Goal: Information Seeking & Learning: Learn about a topic

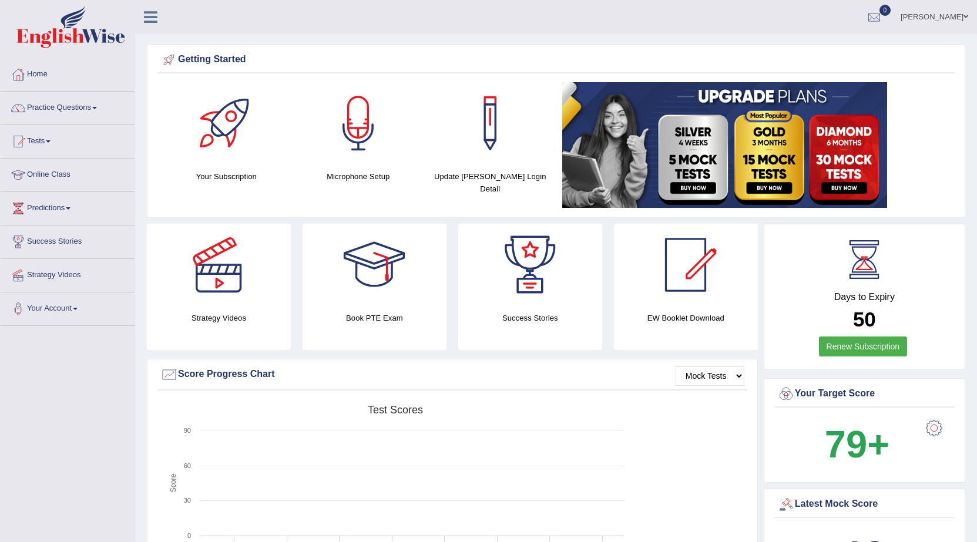
click at [955, 14] on link "Sanjai" at bounding box center [933, 15] width 85 height 31
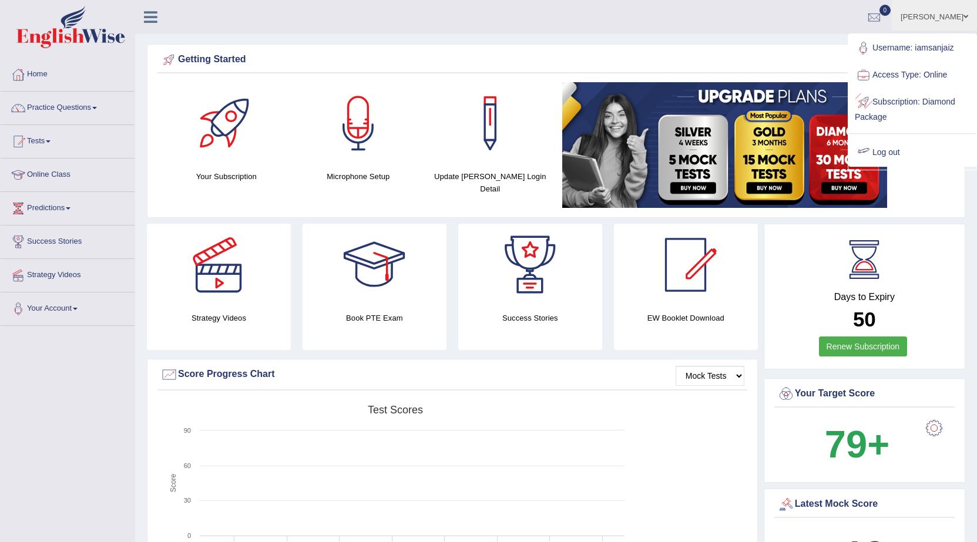
click at [883, 152] on link "Log out" at bounding box center [912, 152] width 127 height 27
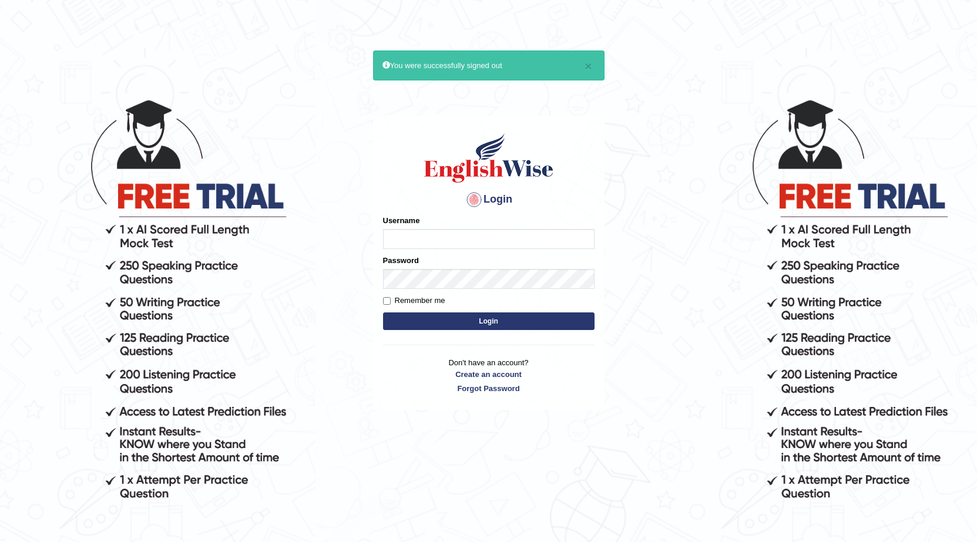
click at [439, 238] on input "Username" at bounding box center [488, 239] width 211 height 20
type input "0414276663"
click at [383, 312] on button "Login" at bounding box center [488, 321] width 211 height 18
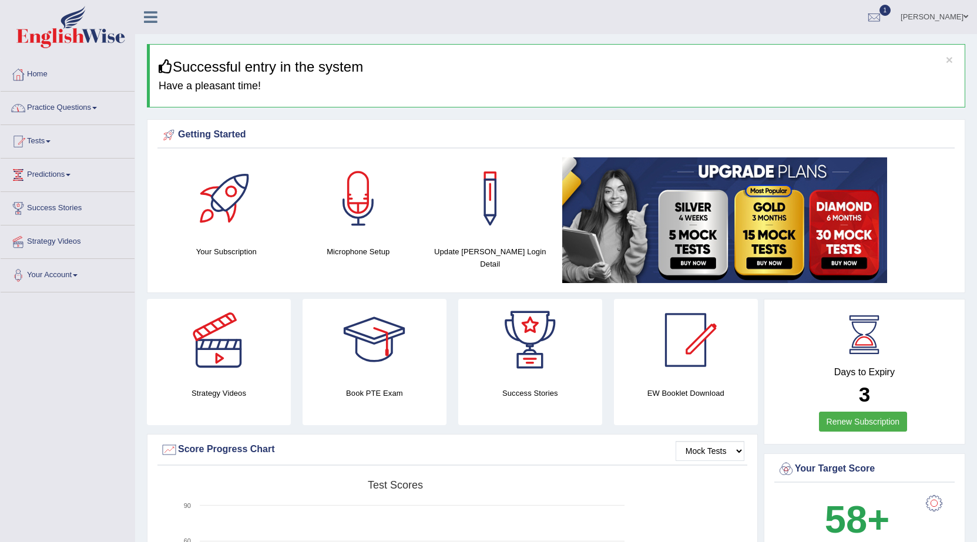
click at [103, 110] on link "Practice Questions" at bounding box center [68, 106] width 134 height 29
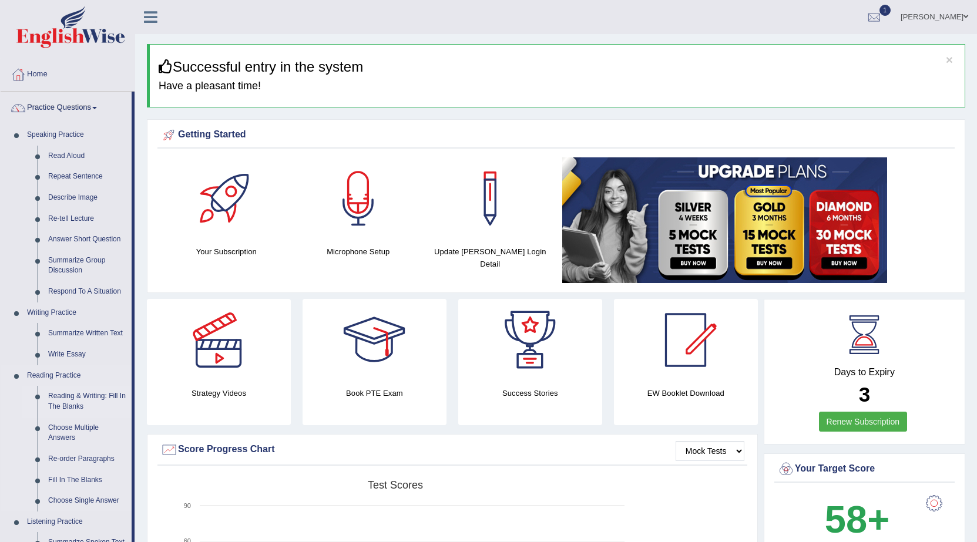
click at [69, 398] on link "Reading & Writing: Fill In The Blanks" at bounding box center [87, 401] width 89 height 31
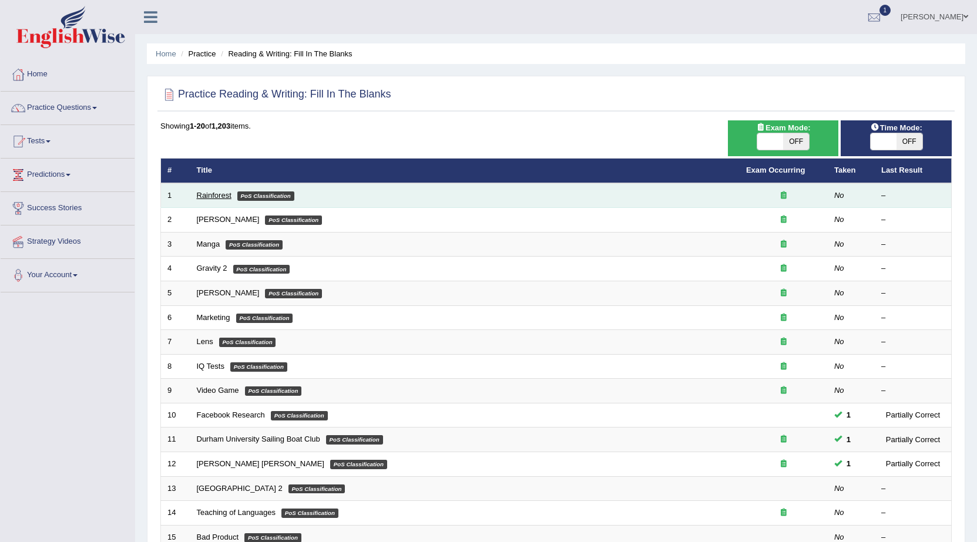
click at [214, 193] on link "Rainforest" at bounding box center [214, 195] width 35 height 9
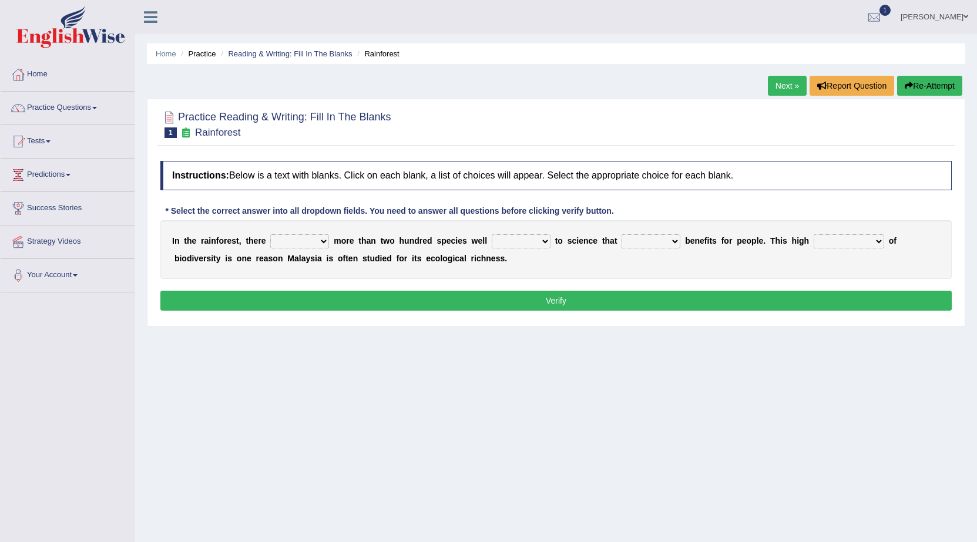
click at [319, 245] on select "have can be has is" at bounding box center [299, 241] width 59 height 14
select select "is"
click at [270, 234] on select "have can be has is" at bounding box center [299, 241] width 59 height 14
click at [545, 244] on select "knowing known knew know" at bounding box center [521, 241] width 59 height 14
select select "knew"
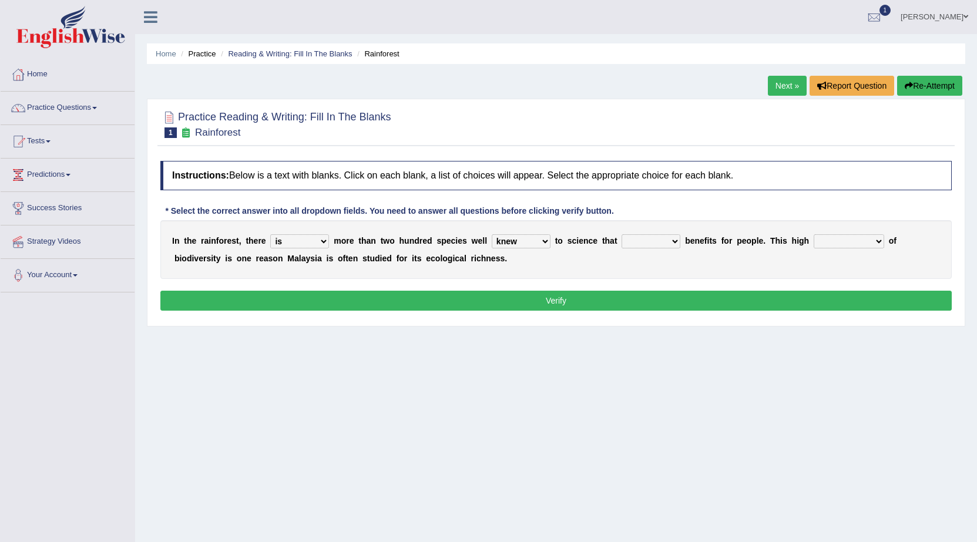
click at [492, 234] on select "knowing known knew know" at bounding box center [521, 241] width 59 height 14
click at [676, 240] on select "contain contained containing contains" at bounding box center [650, 241] width 59 height 14
select select "contain"
click at [621, 234] on select "contain contained containing contains" at bounding box center [650, 241] width 59 height 14
click at [879, 243] on select "condensation conjunction continuity complexity" at bounding box center [848, 241] width 70 height 14
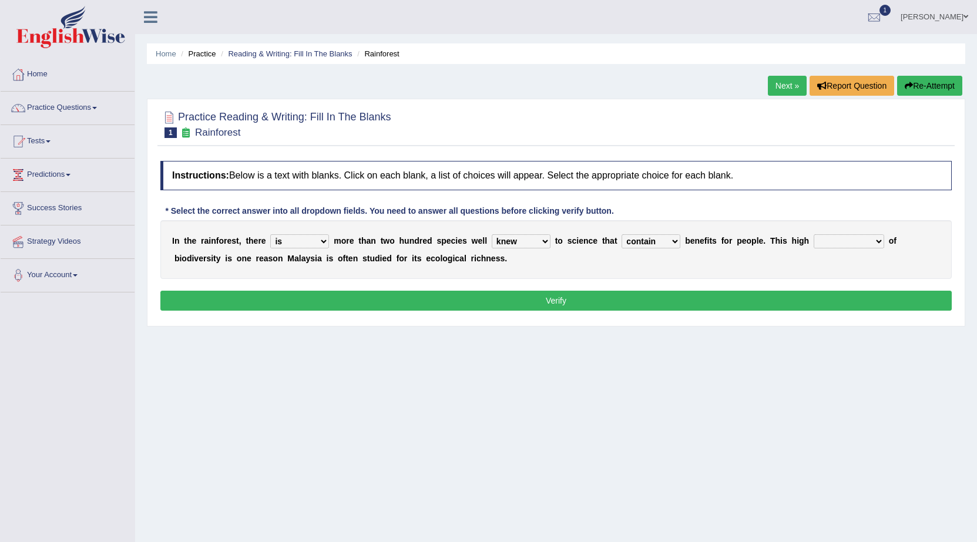
select select "continuity"
click at [813, 234] on select "condensation conjunction continuity complexity" at bounding box center [848, 241] width 70 height 14
click at [878, 240] on select "condensation conjunction continuity complexity" at bounding box center [848, 241] width 70 height 14
click at [580, 300] on button "Verify" at bounding box center [555, 301] width 791 height 20
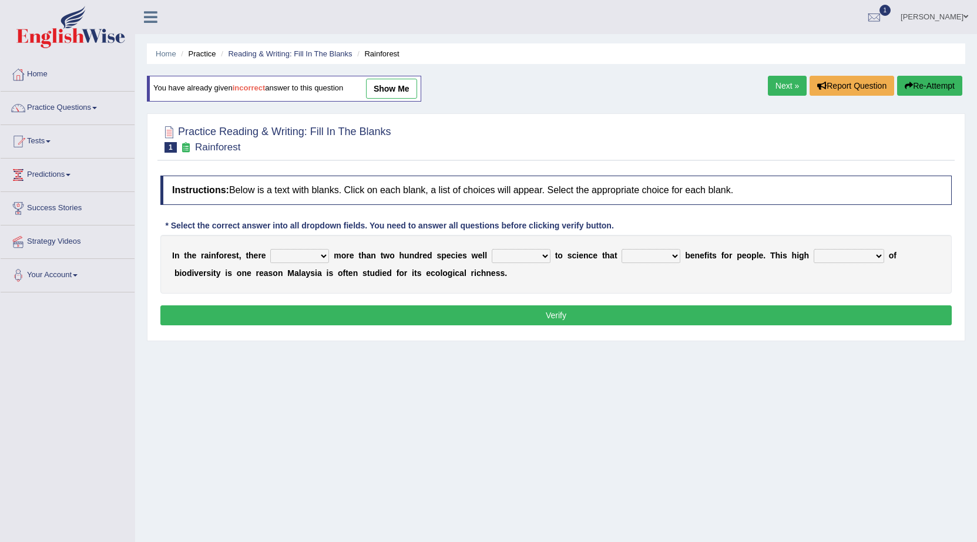
click at [322, 255] on select "have can be has is" at bounding box center [299, 256] width 59 height 14
click at [341, 409] on div "Home Practice Reading & Writing: Fill In The Blanks Rainforest You have already…" at bounding box center [556, 293] width 842 height 587
click at [318, 254] on select "have can be has is" at bounding box center [299, 256] width 59 height 14
select select "have"
click at [270, 249] on select "have can be has is" at bounding box center [299, 256] width 59 height 14
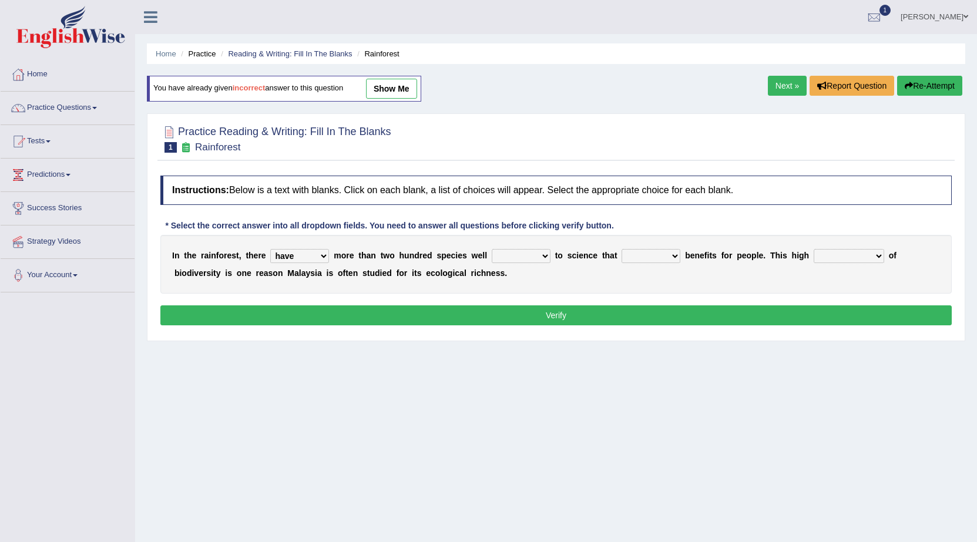
click at [546, 255] on select "knowing known knew know" at bounding box center [521, 256] width 59 height 14
click at [671, 258] on select "contain contained containing contains" at bounding box center [650, 256] width 59 height 14
select select "contains"
click at [621, 249] on select "contain contained containing contains" at bounding box center [650, 256] width 59 height 14
click at [878, 257] on select "condensation conjunction continuity complexity" at bounding box center [848, 256] width 70 height 14
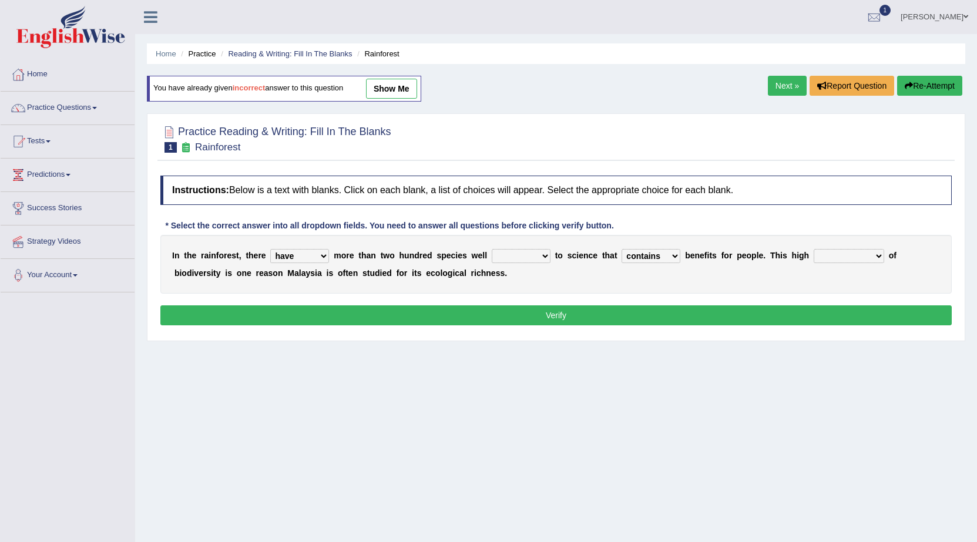
select select "complexity"
click at [813, 249] on select "condensation conjunction continuity complexity" at bounding box center [848, 256] width 70 height 14
click at [547, 255] on select "knowing known knew know" at bounding box center [521, 256] width 59 height 14
select select "knowing"
click at [492, 249] on select "knowing known knew know" at bounding box center [521, 256] width 59 height 14
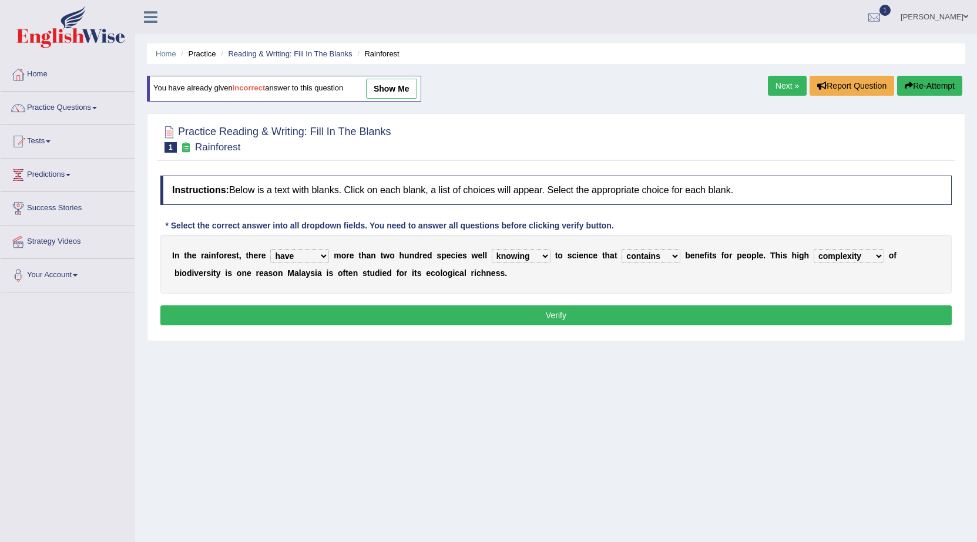
click at [555, 312] on button "Verify" at bounding box center [555, 315] width 791 height 20
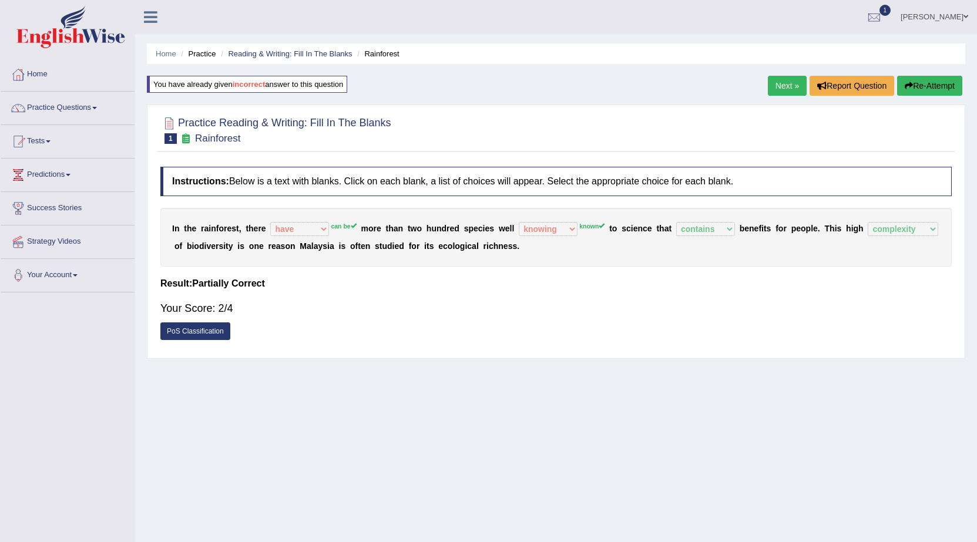
click at [593, 388] on div "Home Practice Reading & Writing: Fill In The Blanks Rainforest You have already…" at bounding box center [556, 293] width 842 height 587
click at [779, 101] on div "Home Practice Reading & Writing: Fill In The Blanks Rainforest You have already…" at bounding box center [556, 293] width 842 height 587
click at [780, 90] on link "Next »" at bounding box center [787, 86] width 39 height 20
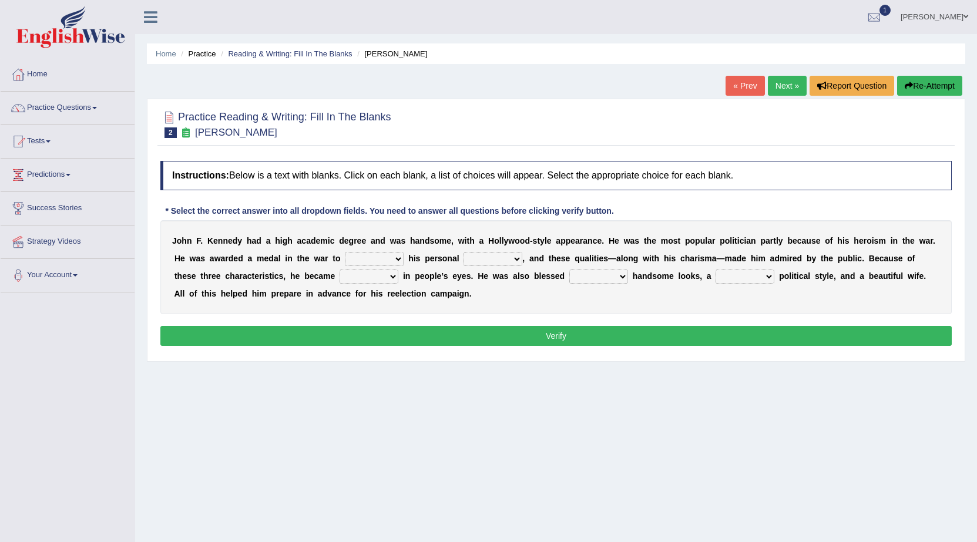
click at [401, 257] on select "prove show evidence upthrow" at bounding box center [374, 259] width 59 height 14
select select "prove"
click at [345, 252] on select "prove show evidence upthrow" at bounding box center [374, 259] width 59 height 14
click at [516, 257] on select "passion courage charm liking" at bounding box center [492, 259] width 59 height 14
select select "courage"
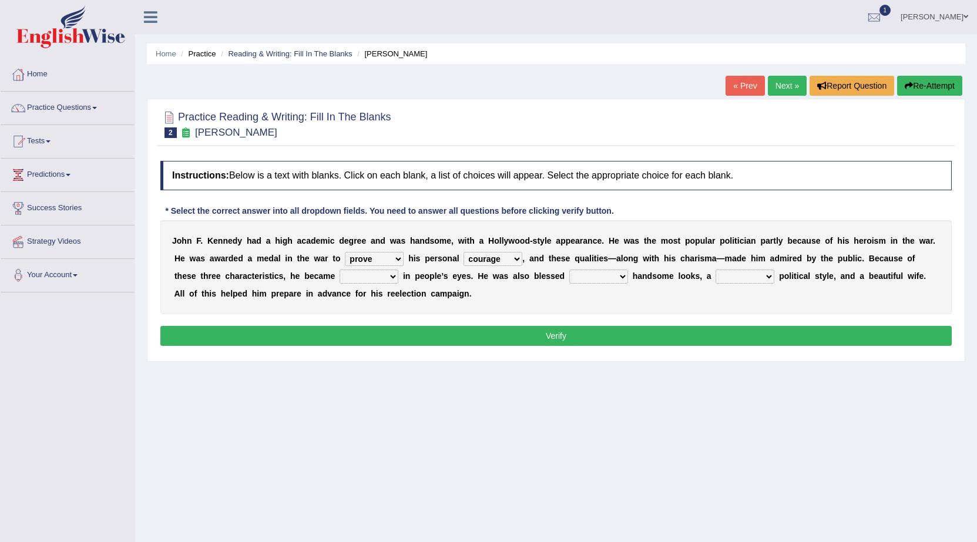
click at [463, 252] on select "passion courage charm liking" at bounding box center [492, 259] width 59 height 14
click at [392, 275] on select "iconic ironic identical impotent" at bounding box center [368, 277] width 59 height 14
select select "iconic"
click at [339, 270] on select "iconic ironic identical impotent" at bounding box center [368, 277] width 59 height 14
click at [622, 278] on select "with in upon to" at bounding box center [598, 277] width 59 height 14
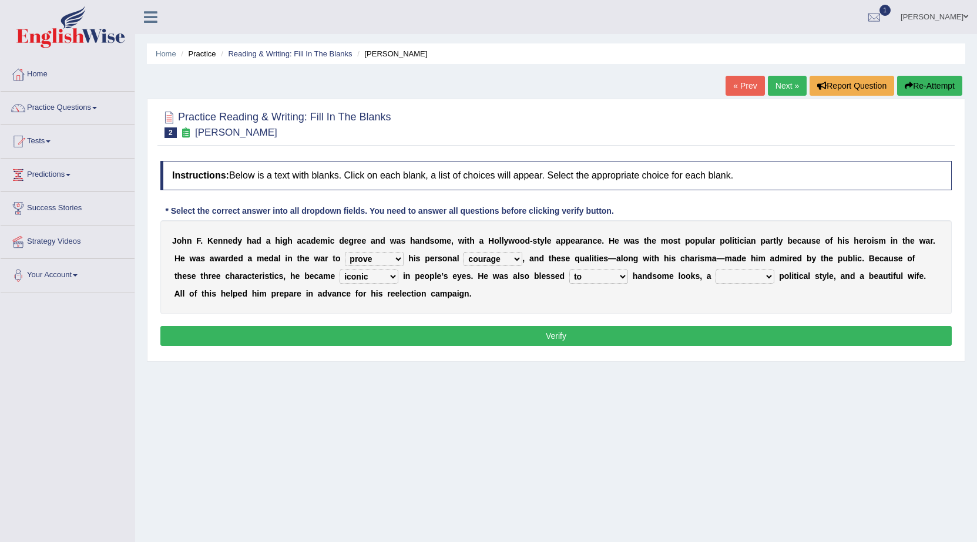
click at [569, 270] on select "with in upon to" at bounding box center [598, 277] width 59 height 14
click at [620, 272] on select "with in upon to" at bounding box center [598, 277] width 59 height 14
select select "with"
click at [569, 270] on select "with in upon to" at bounding box center [598, 277] width 59 height 14
click at [766, 278] on select "mending mends mended mend" at bounding box center [744, 277] width 59 height 14
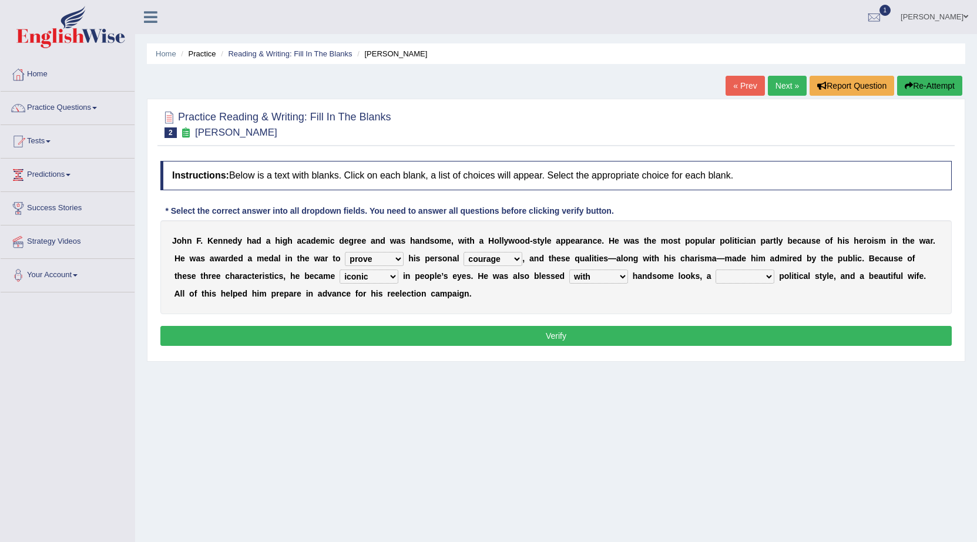
select select "mend"
click at [715, 270] on select "mending mends mended mend" at bounding box center [744, 277] width 59 height 14
click at [631, 339] on button "Verify" at bounding box center [555, 336] width 791 height 20
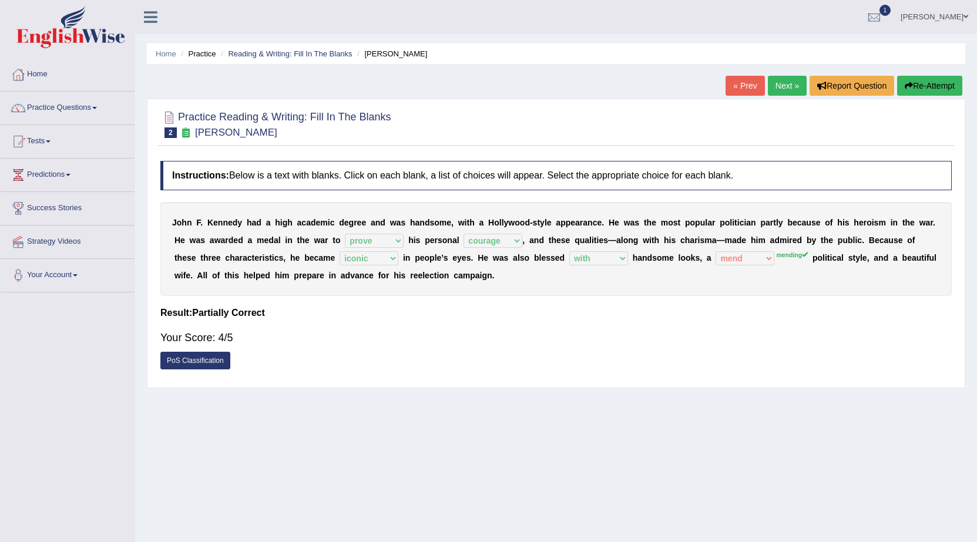
click at [788, 91] on link "Next »" at bounding box center [787, 86] width 39 height 20
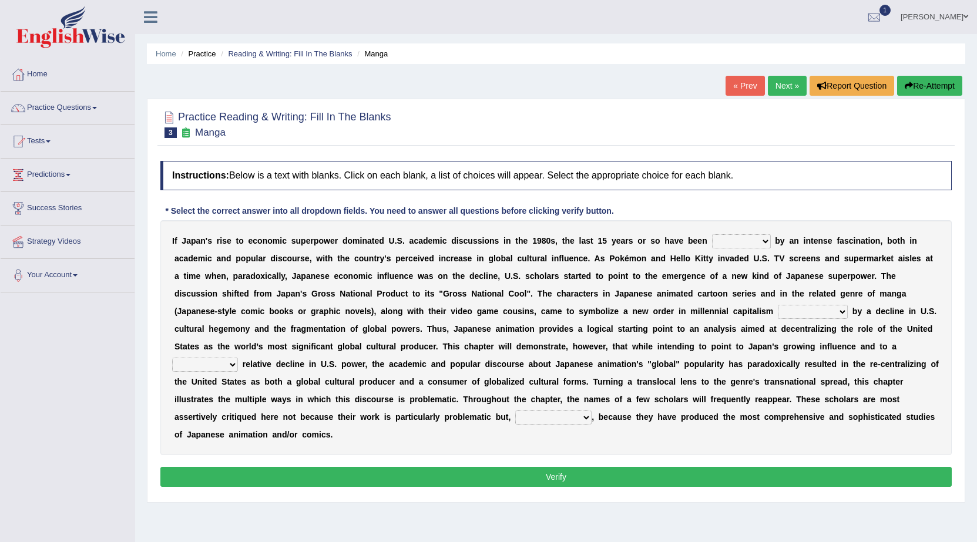
click at [764, 243] on select "marked dedicated made inspired" at bounding box center [741, 241] width 59 height 14
select select "made"
click at [712, 234] on select "marked dedicated made inspired" at bounding box center [741, 241] width 59 height 14
click at [768, 237] on select "marked dedicated made inspired" at bounding box center [741, 241] width 59 height 14
click at [767, 237] on select "marked dedicated made inspired" at bounding box center [741, 241] width 59 height 14
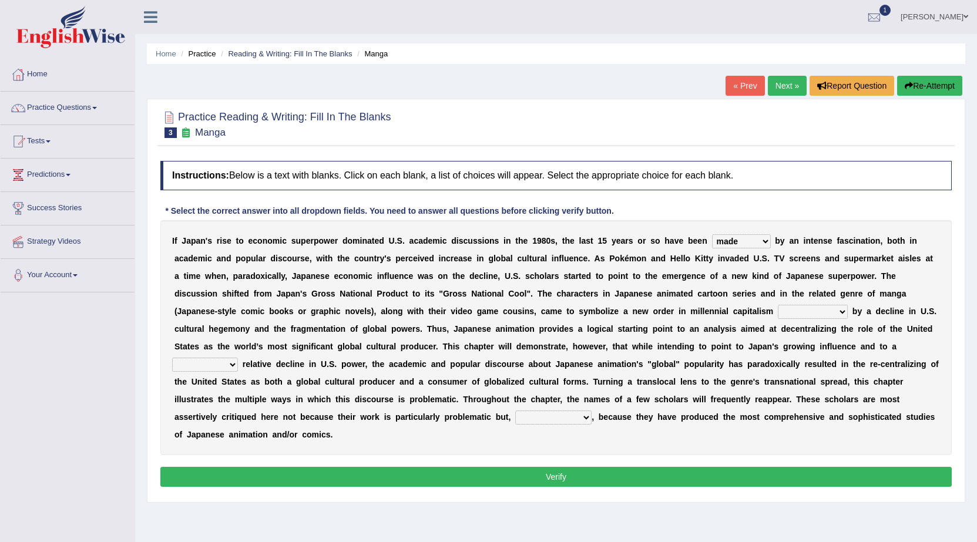
click at [840, 311] on select "pocessed characterized opposed tangled" at bounding box center [813, 312] width 70 height 14
select select "pocessed"
click at [778, 305] on select "pocessed characterized opposed tangled" at bounding box center [813, 312] width 70 height 14
click at [231, 365] on select "concomitant discrete proportional legitimate" at bounding box center [205, 365] width 66 height 14
select select "concomitant"
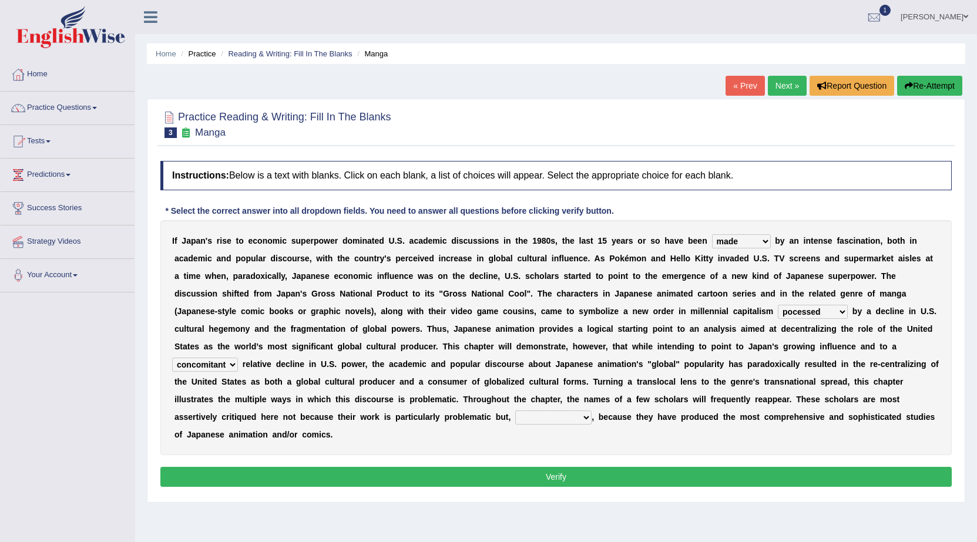
click at [172, 358] on select "concomitant discrete proportional legitimate" at bounding box center [205, 365] width 66 height 14
click at [585, 418] on select "however on the contrary in addition on the whole" at bounding box center [553, 417] width 76 height 14
select select "on the contrary"
click at [515, 410] on select "however on the contrary in addition on the whole" at bounding box center [553, 417] width 76 height 14
click at [577, 474] on button "Verify" at bounding box center [555, 477] width 791 height 20
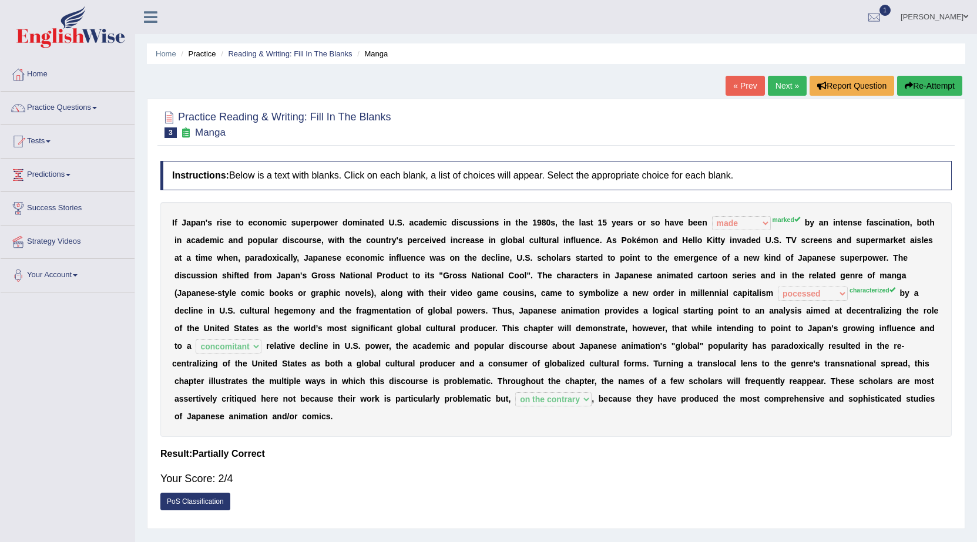
click at [783, 86] on link "Next »" at bounding box center [787, 86] width 39 height 20
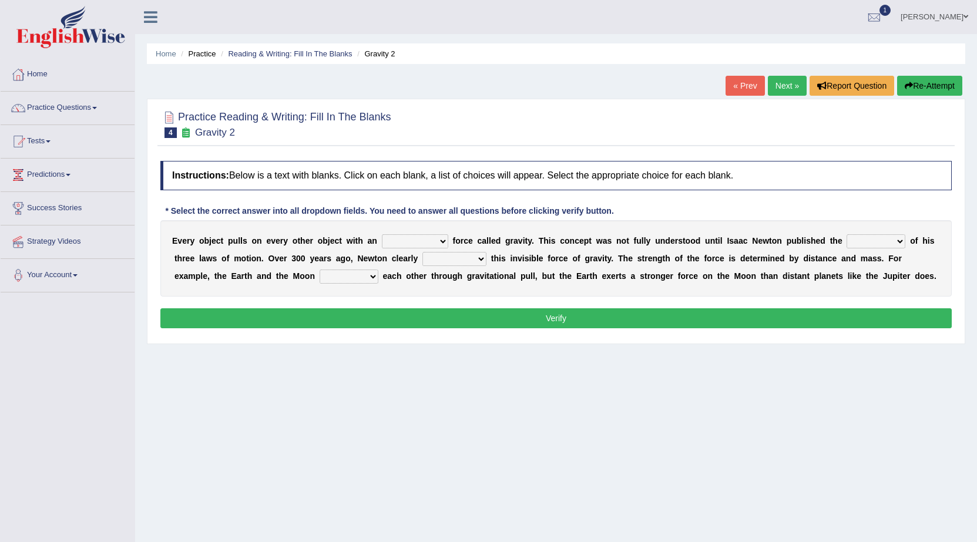
click at [444, 241] on select "invisible unknown unbelievable inconsistent" at bounding box center [415, 241] width 66 height 14
select select "unbelievable"
click at [382, 234] on select "invisible unknown unbelievable inconsistent" at bounding box center [415, 241] width 66 height 14
click at [899, 238] on select "concept theory method argument" at bounding box center [875, 241] width 59 height 14
select select "method"
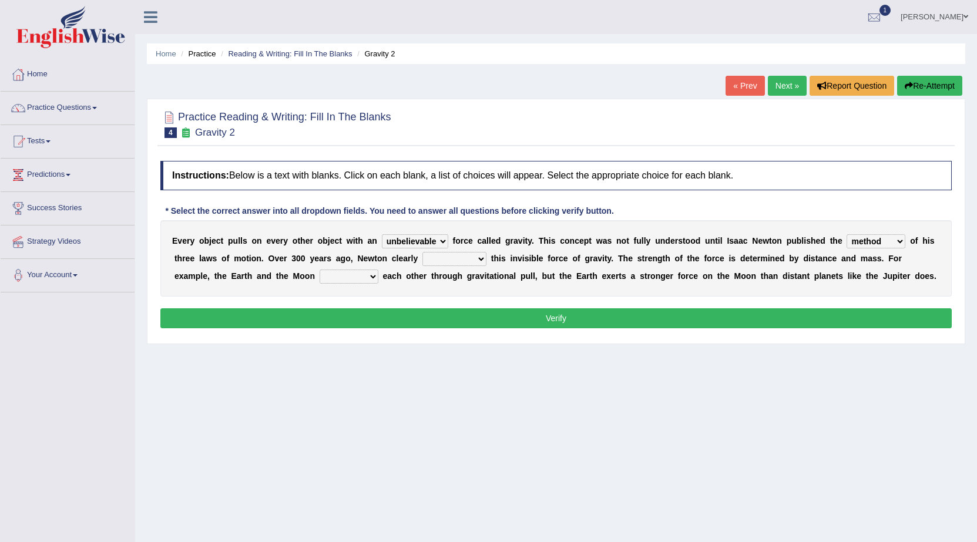
click at [847, 234] on select "concept theory method argument" at bounding box center [875, 241] width 59 height 14
click at [477, 258] on select "explained undermined overturned realized" at bounding box center [454, 259] width 64 height 14
click at [442, 239] on select "invisible unknown unbelievable inconsistent" at bounding box center [415, 241] width 66 height 14
select select "invisible"
click at [382, 234] on select "invisible unknown unbelievable inconsistent" at bounding box center [415, 241] width 66 height 14
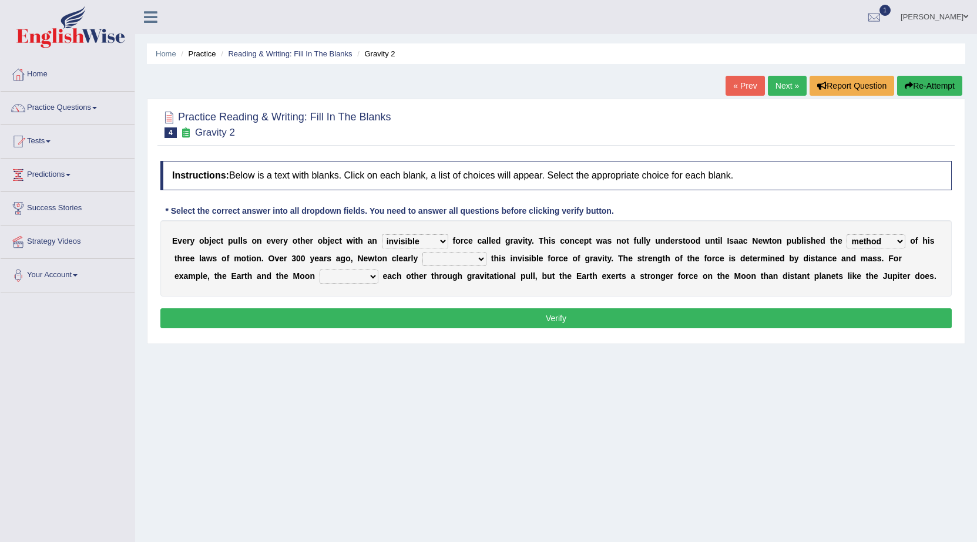
click at [482, 261] on select "explained undermined overturned realized" at bounding box center [454, 259] width 64 height 14
click at [896, 241] on select "concept theory method argument" at bounding box center [875, 241] width 59 height 14
select select "theory"
click at [847, 234] on select "concept theory method argument" at bounding box center [875, 241] width 59 height 14
click at [897, 241] on select "concept theory method argument" at bounding box center [875, 241] width 59 height 14
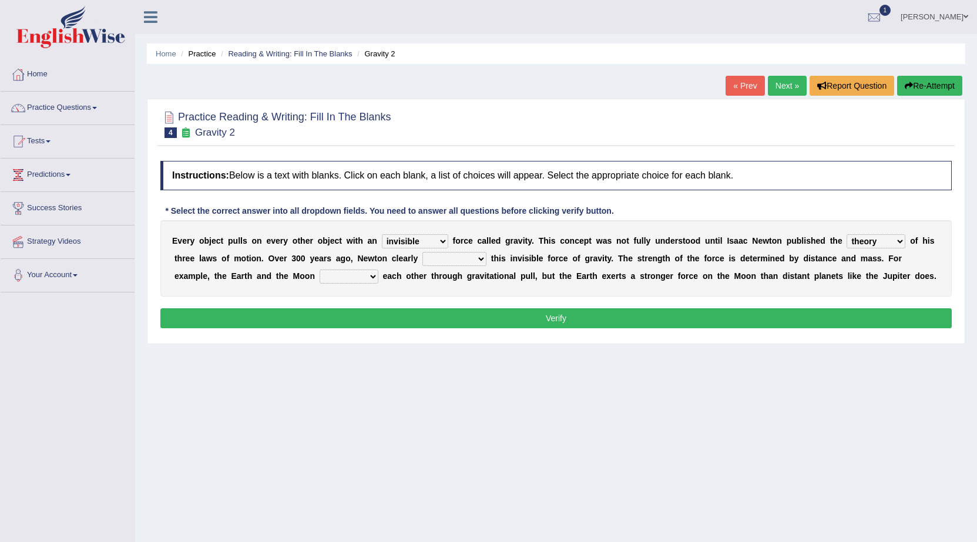
click at [897, 241] on select "concept theory method argument" at bounding box center [875, 241] width 59 height 14
click at [472, 260] on select "explained undermined overturned realized" at bounding box center [454, 259] width 64 height 14
select select "explained"
click at [422, 252] on select "explained undermined overturned realized" at bounding box center [454, 259] width 64 height 14
click at [372, 278] on select "affect spin evade span" at bounding box center [348, 277] width 59 height 14
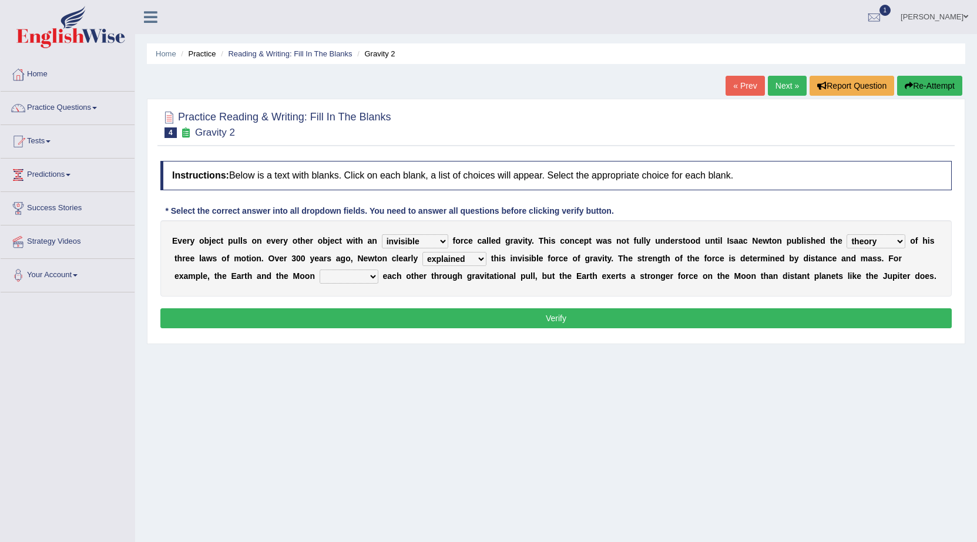
select select "affect"
click at [319, 270] on select "affect spin evade span" at bounding box center [348, 277] width 59 height 14
click at [401, 314] on button "Verify" at bounding box center [555, 318] width 791 height 20
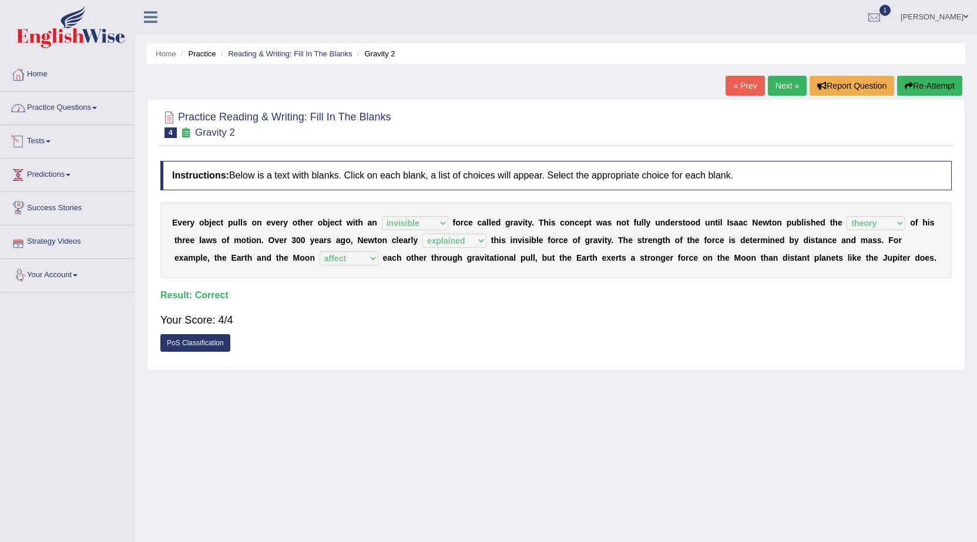
click at [100, 110] on link "Practice Questions" at bounding box center [68, 106] width 134 height 29
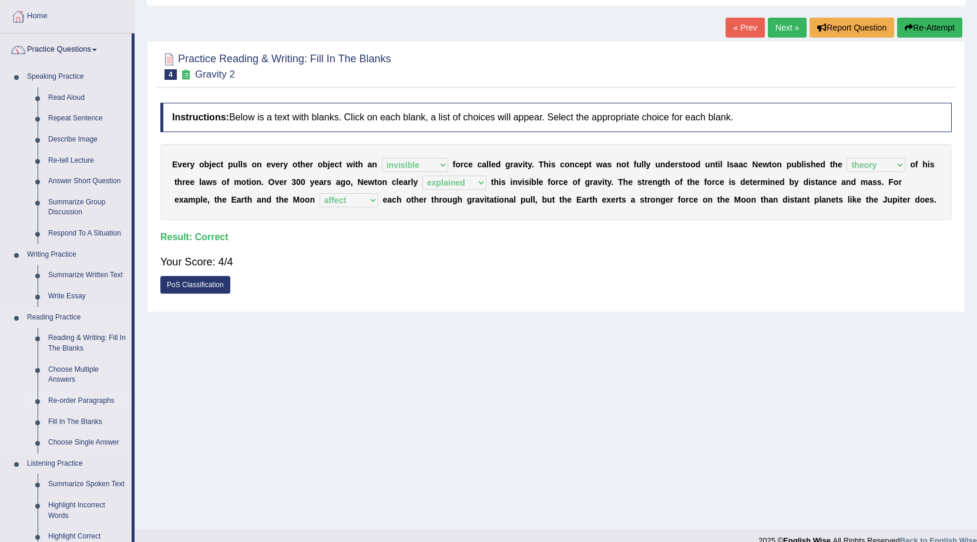
scroll to position [59, 0]
click at [76, 421] on link "Fill In The Blanks" at bounding box center [87, 421] width 89 height 21
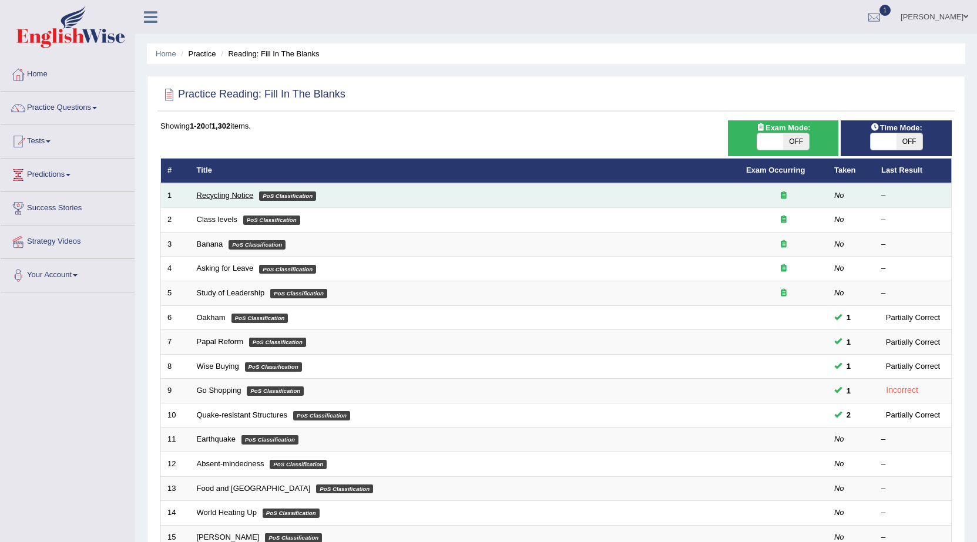
click at [247, 196] on link "Recycling Notice" at bounding box center [225, 195] width 57 height 9
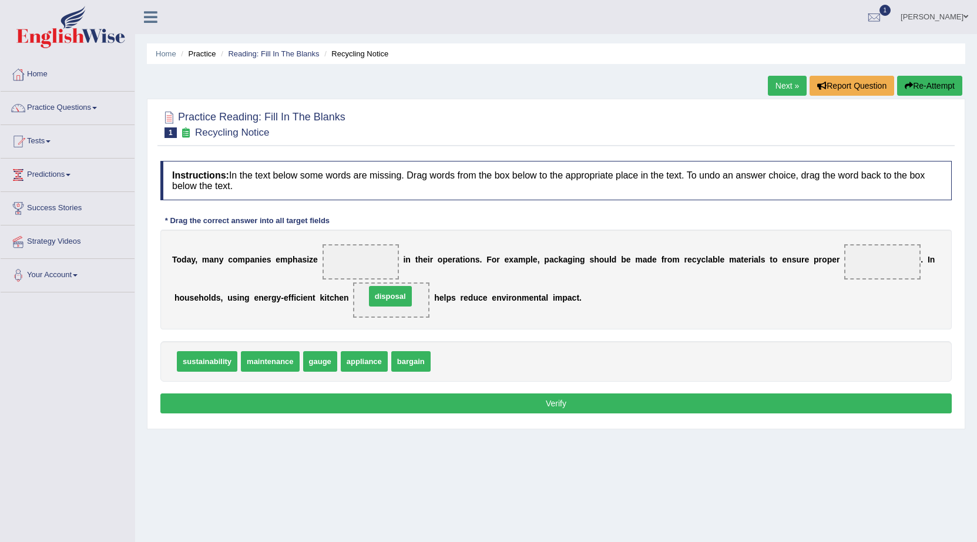
drag, startPoint x: 456, startPoint y: 348, endPoint x: 399, endPoint y: 295, distance: 77.3
drag, startPoint x: 424, startPoint y: 357, endPoint x: 386, endPoint y: 260, distance: 104.1
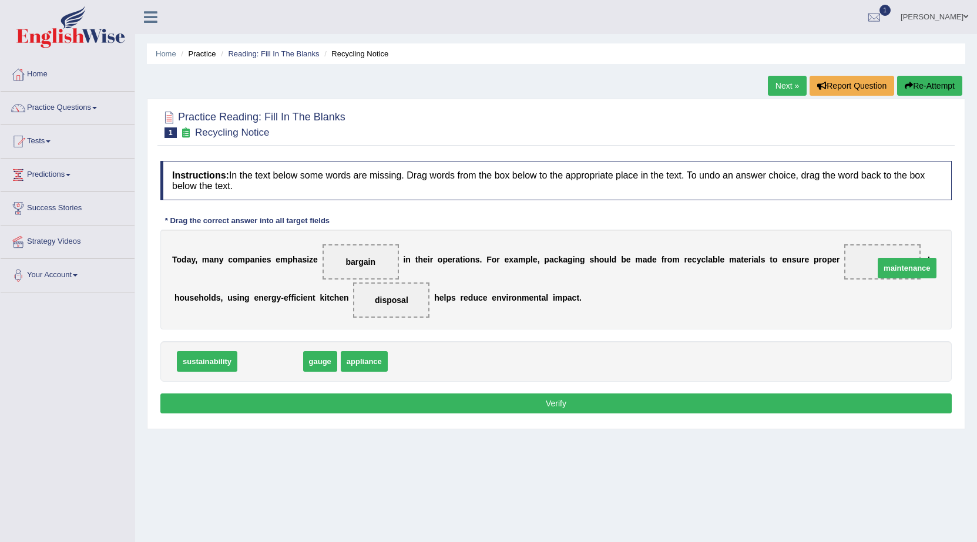
drag, startPoint x: 263, startPoint y: 364, endPoint x: 891, endPoint y: 267, distance: 636.5
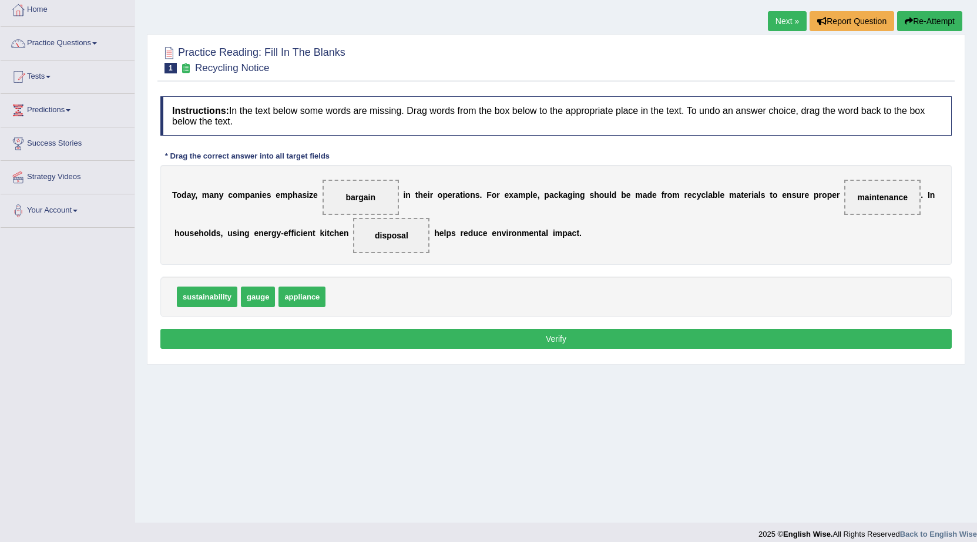
scroll to position [75, 0]
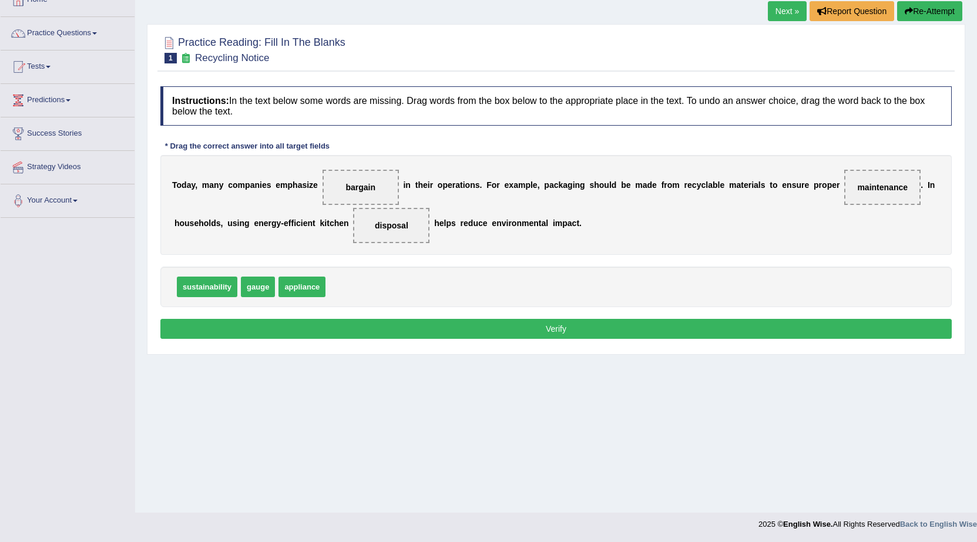
click at [577, 331] on button "Verify" at bounding box center [555, 329] width 791 height 20
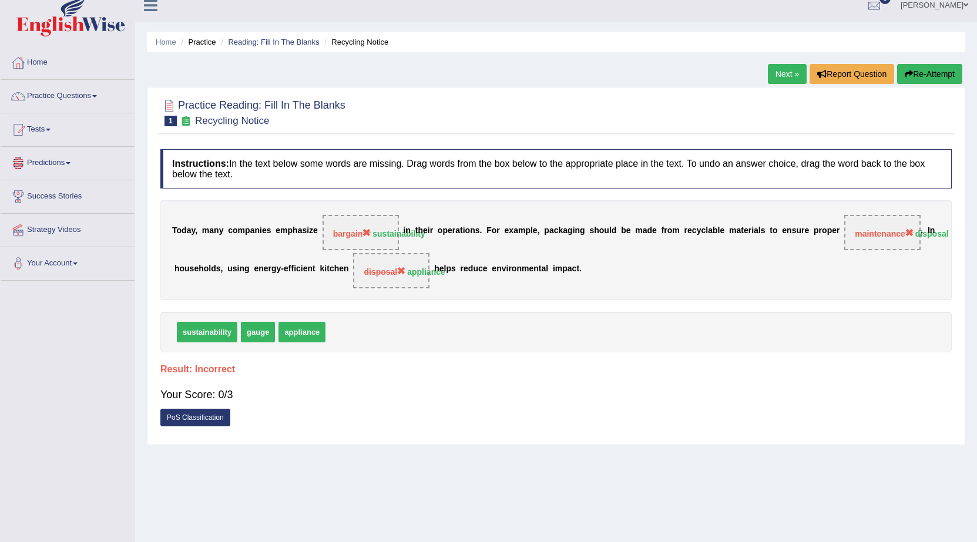
scroll to position [0, 0]
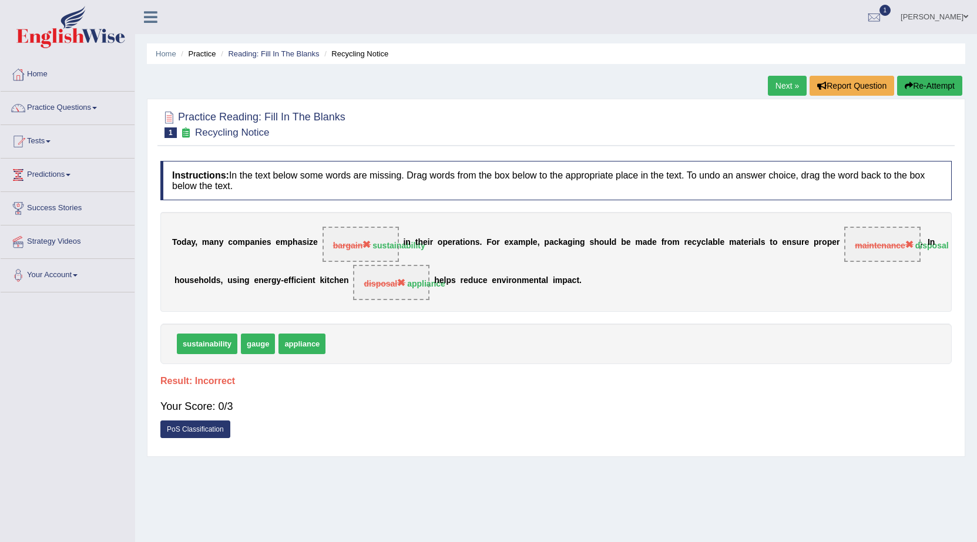
click at [785, 86] on link "Next »" at bounding box center [787, 86] width 39 height 20
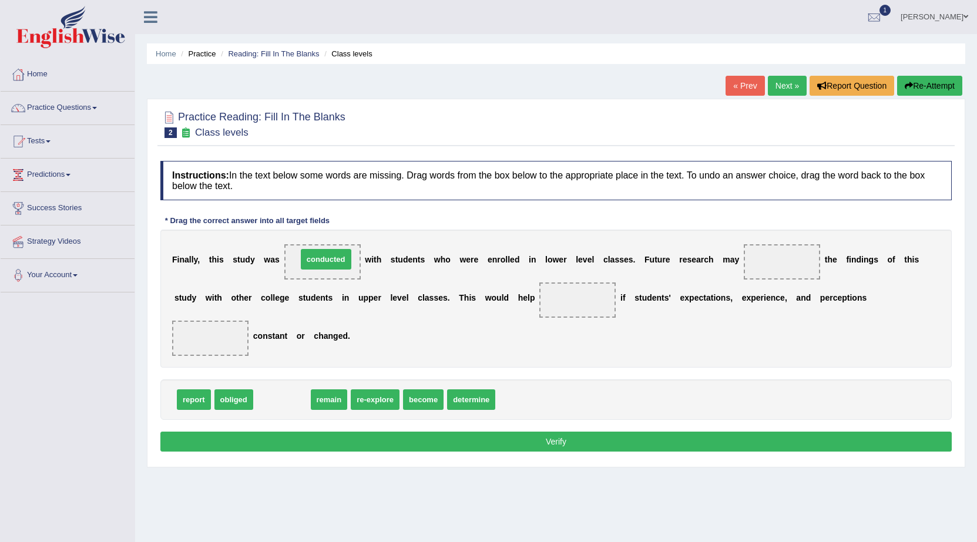
drag, startPoint x: 285, startPoint y: 402, endPoint x: 329, endPoint y: 262, distance: 147.1
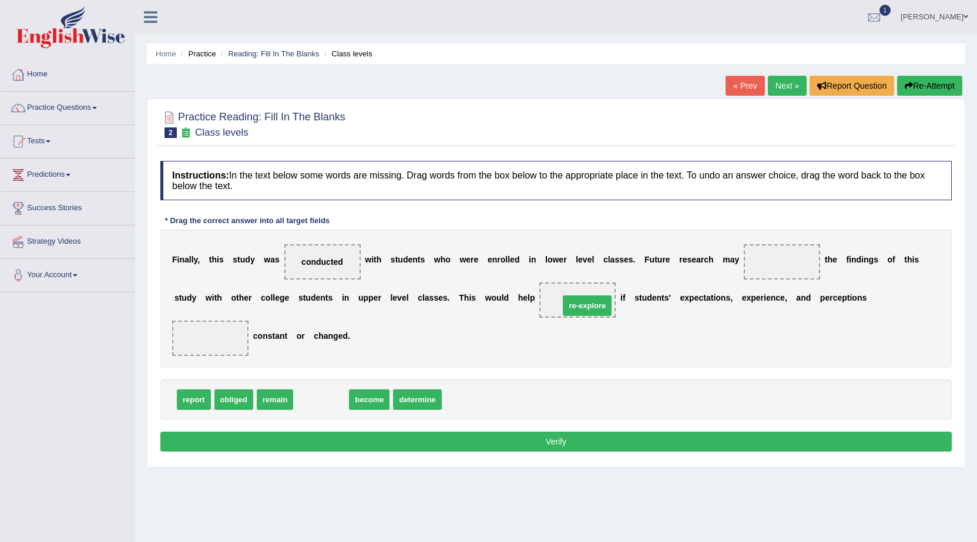
drag, startPoint x: 320, startPoint y: 402, endPoint x: 586, endPoint y: 308, distance: 282.1
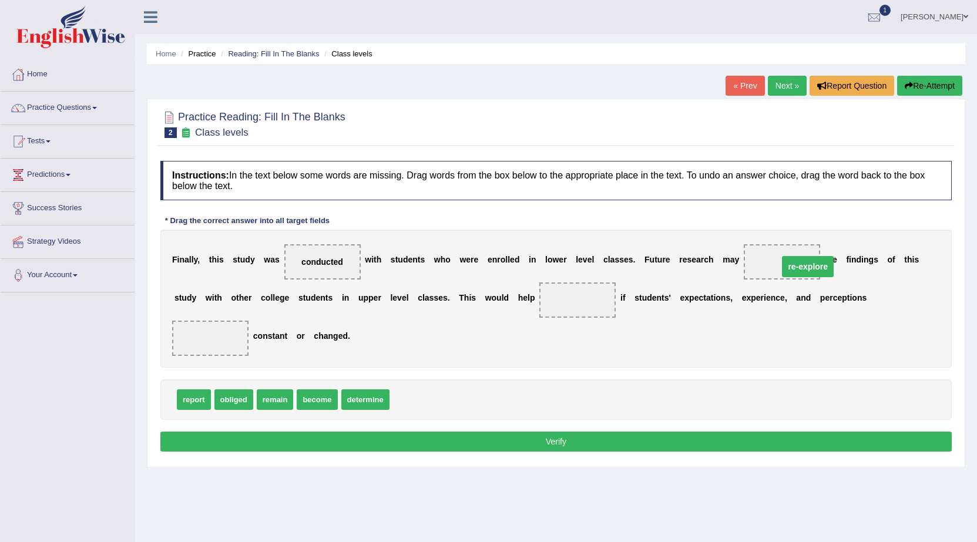
drag, startPoint x: 591, startPoint y: 297, endPoint x: 816, endPoint y: 267, distance: 226.4
drag, startPoint x: 364, startPoint y: 401, endPoint x: 570, endPoint y: 299, distance: 230.3
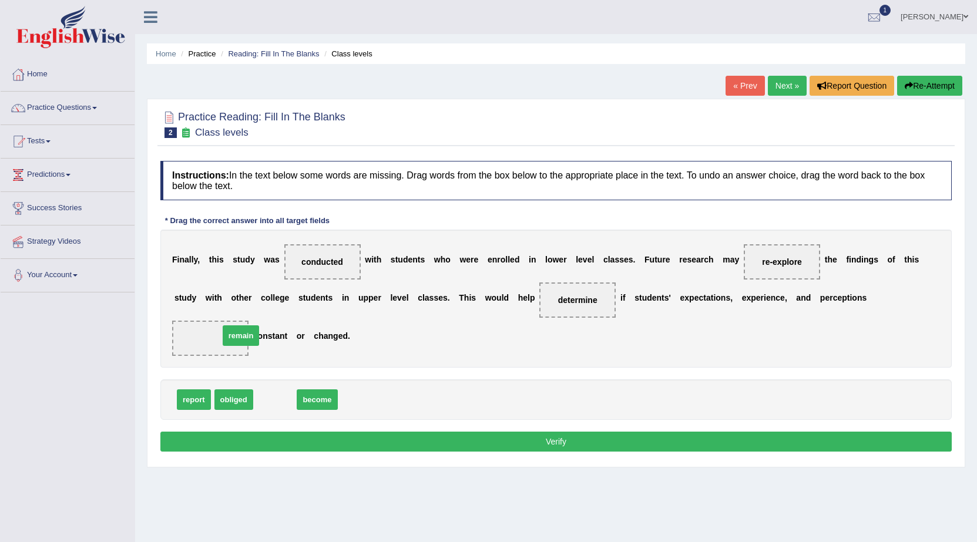
drag, startPoint x: 268, startPoint y: 402, endPoint x: 214, endPoint y: 335, distance: 86.0
click at [573, 443] on button "Verify" at bounding box center [555, 442] width 791 height 20
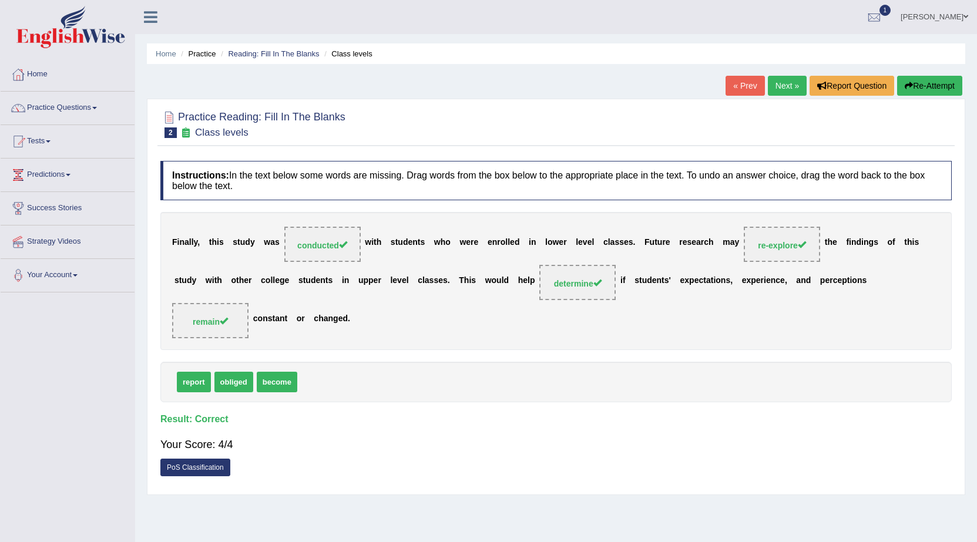
click at [772, 87] on link "Next »" at bounding box center [787, 86] width 39 height 20
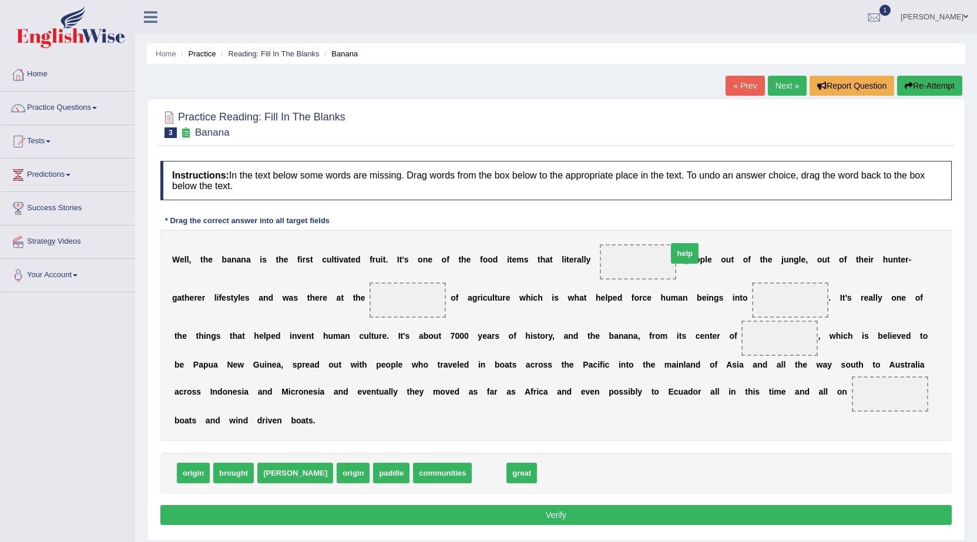
drag, startPoint x: 444, startPoint y: 472, endPoint x: 665, endPoint y: 248, distance: 314.8
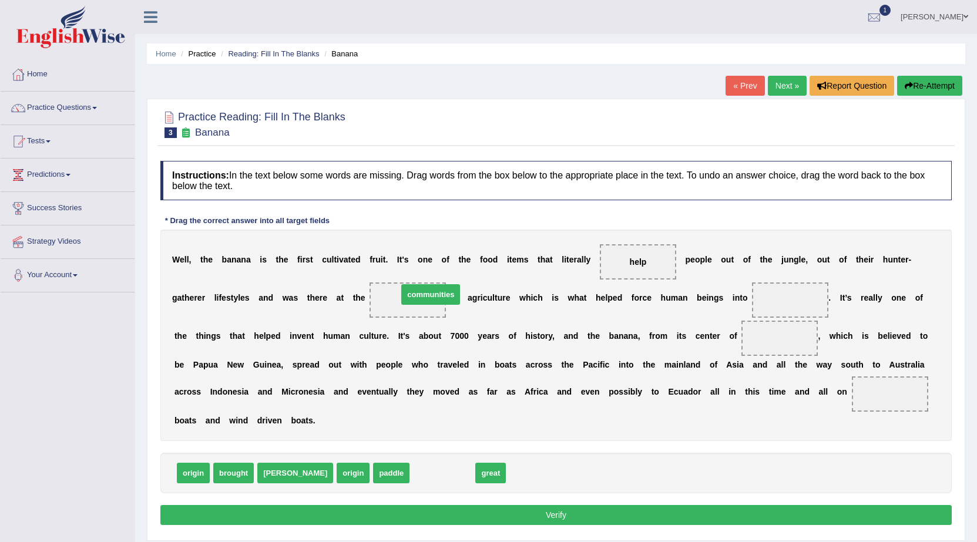
drag, startPoint x: 396, startPoint y: 480, endPoint x: 384, endPoint y: 302, distance: 178.9
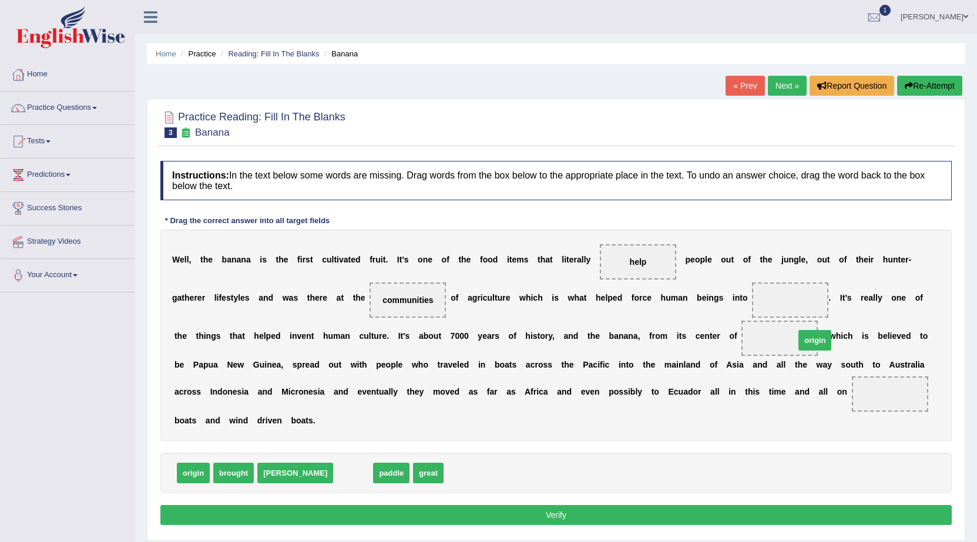
drag, startPoint x: 304, startPoint y: 475, endPoint x: 771, endPoint y: 342, distance: 485.4
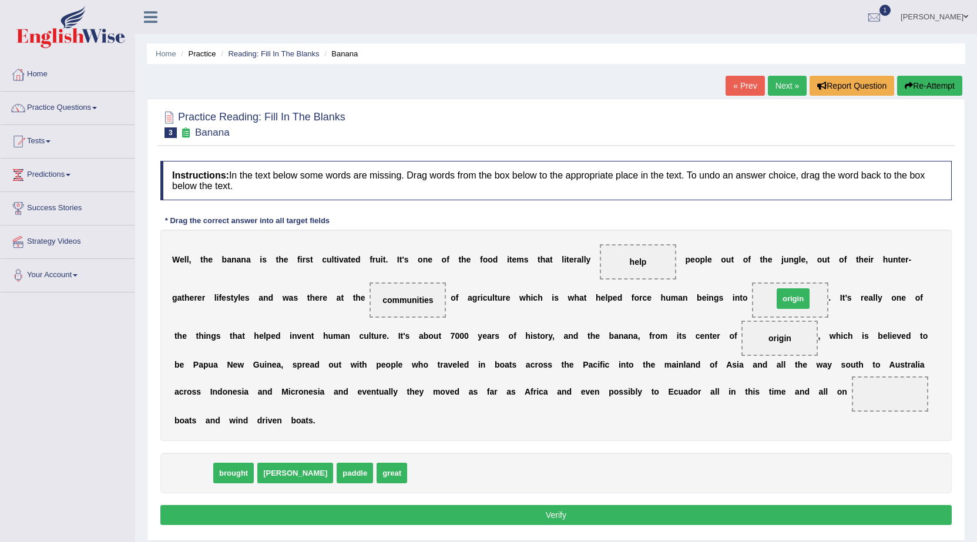
drag, startPoint x: 186, startPoint y: 474, endPoint x: 786, endPoint y: 300, distance: 624.4
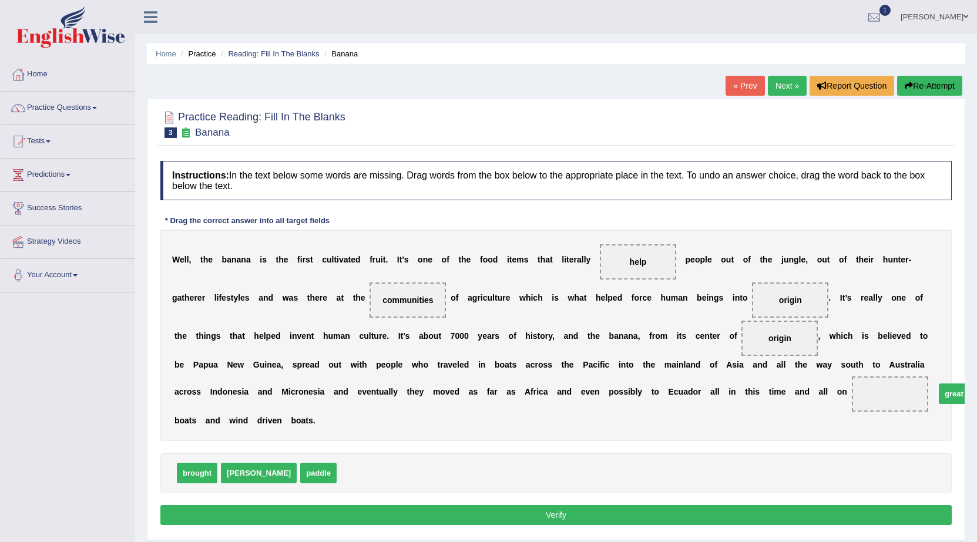
drag, startPoint x: 311, startPoint y: 477, endPoint x: 909, endPoint y: 398, distance: 603.6
click at [558, 517] on button "Verify" at bounding box center [555, 515] width 791 height 20
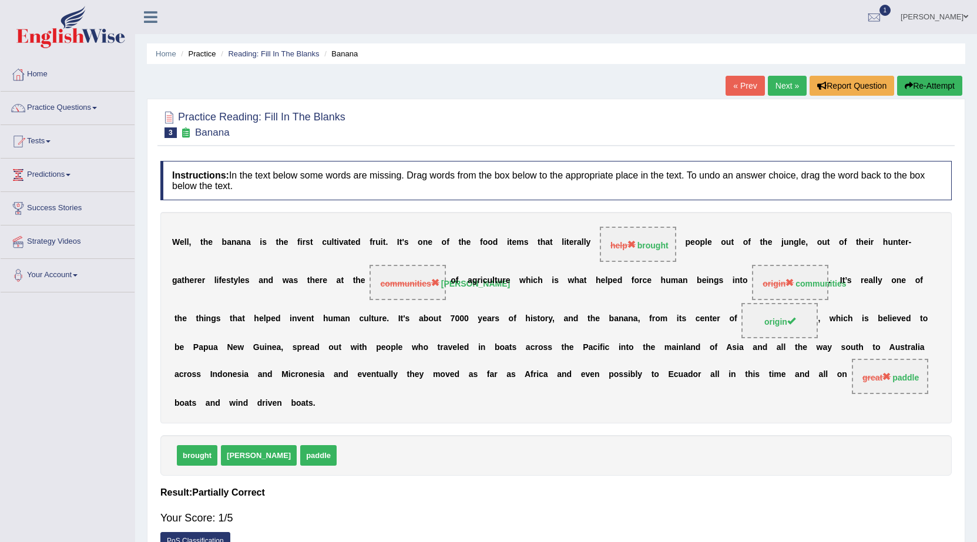
click at [787, 82] on link "Next »" at bounding box center [787, 86] width 39 height 20
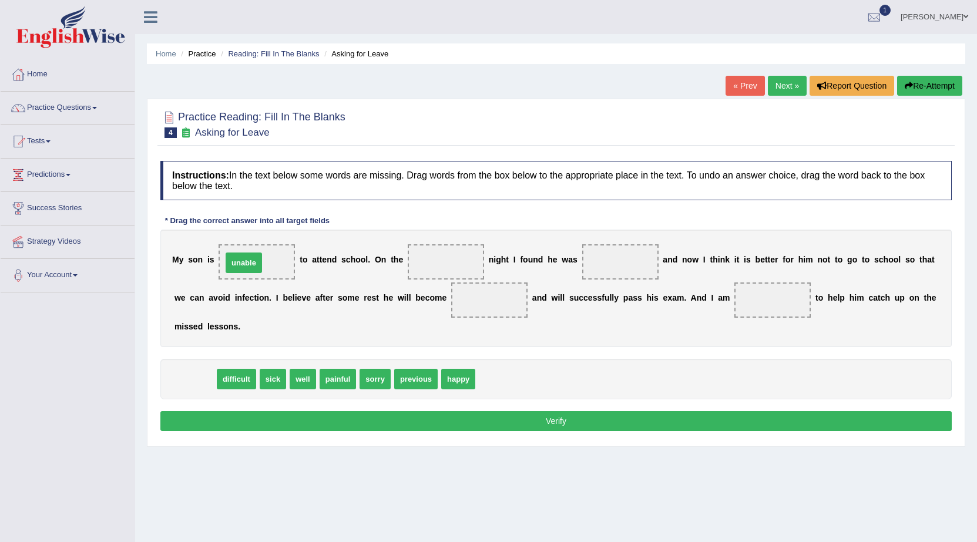
drag, startPoint x: 193, startPoint y: 382, endPoint x: 241, endPoint y: 266, distance: 126.1
drag, startPoint x: 197, startPoint y: 379, endPoint x: 438, endPoint y: 267, distance: 265.6
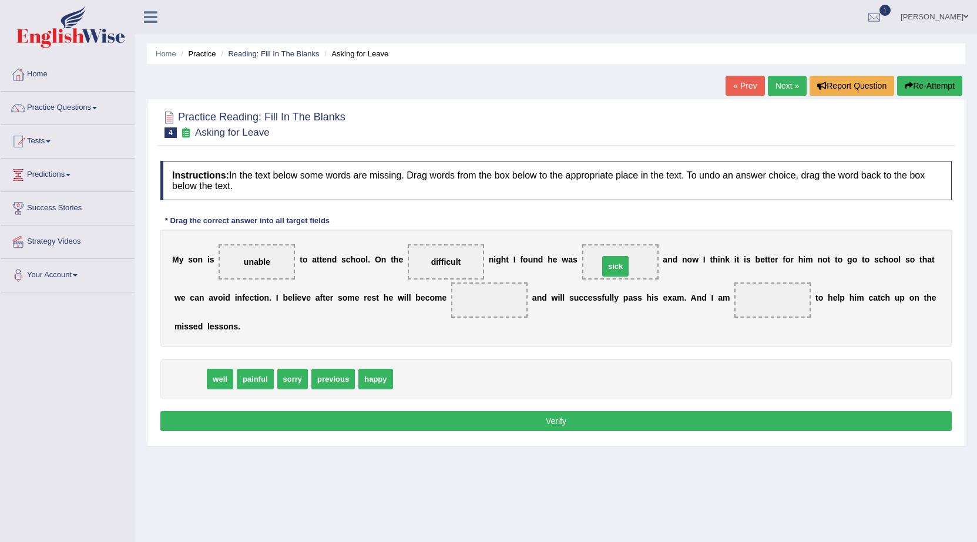
drag, startPoint x: 184, startPoint y: 382, endPoint x: 610, endPoint y: 270, distance: 439.9
drag, startPoint x: 193, startPoint y: 378, endPoint x: 490, endPoint y: 305, distance: 305.4
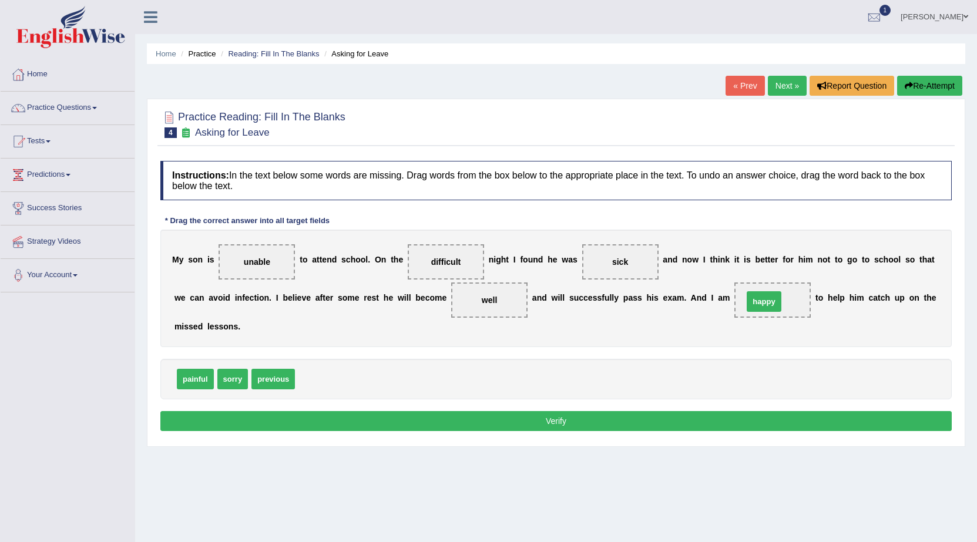
drag, startPoint x: 314, startPoint y: 381, endPoint x: 760, endPoint y: 303, distance: 453.6
click at [568, 426] on button "Verify" at bounding box center [555, 421] width 791 height 20
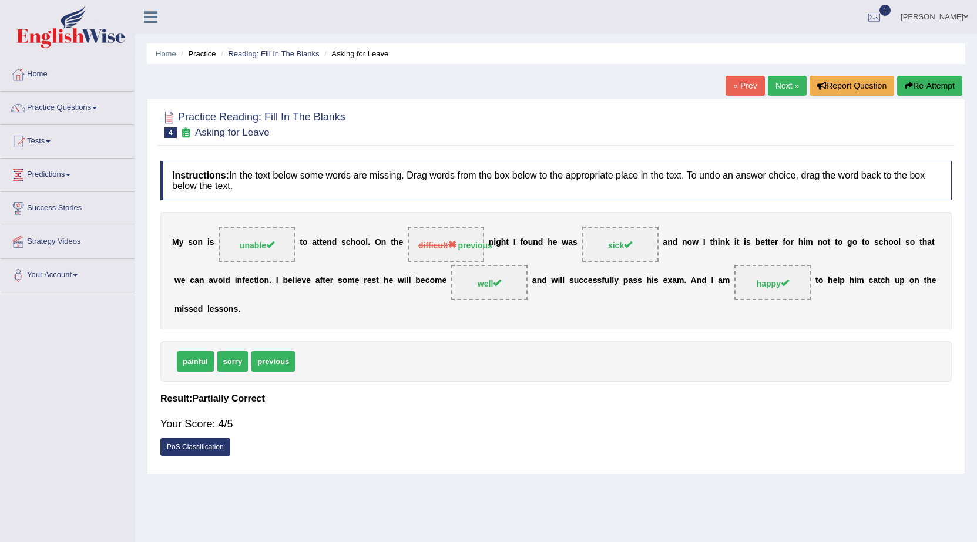
drag, startPoint x: 280, startPoint y: 362, endPoint x: 366, endPoint y: 321, distance: 94.8
click at [354, 323] on div "Instructions: In the text below some words are missing. Drag words from the box…" at bounding box center [555, 311] width 797 height 313
click at [788, 84] on link "Next »" at bounding box center [787, 86] width 39 height 20
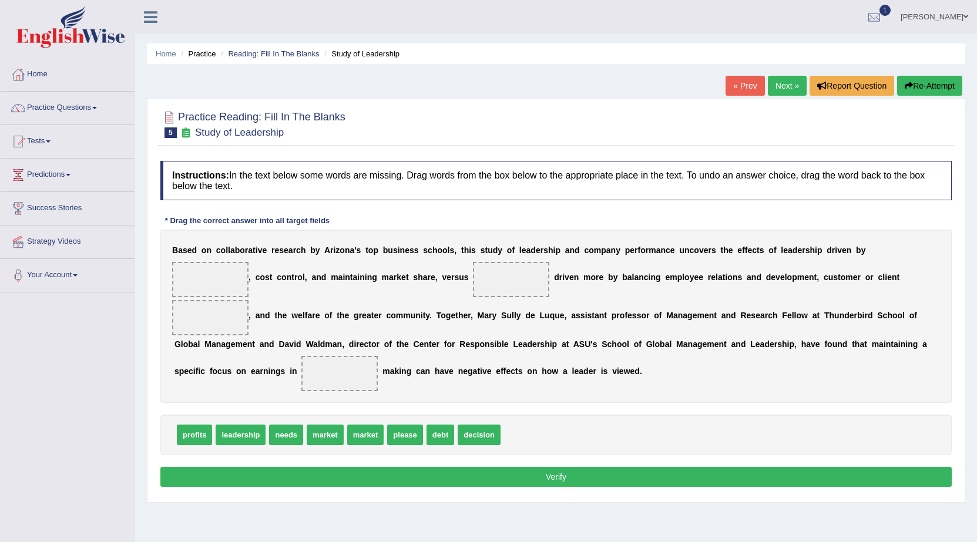
click at [957, 15] on link "[PERSON_NAME]" at bounding box center [933, 15] width 85 height 31
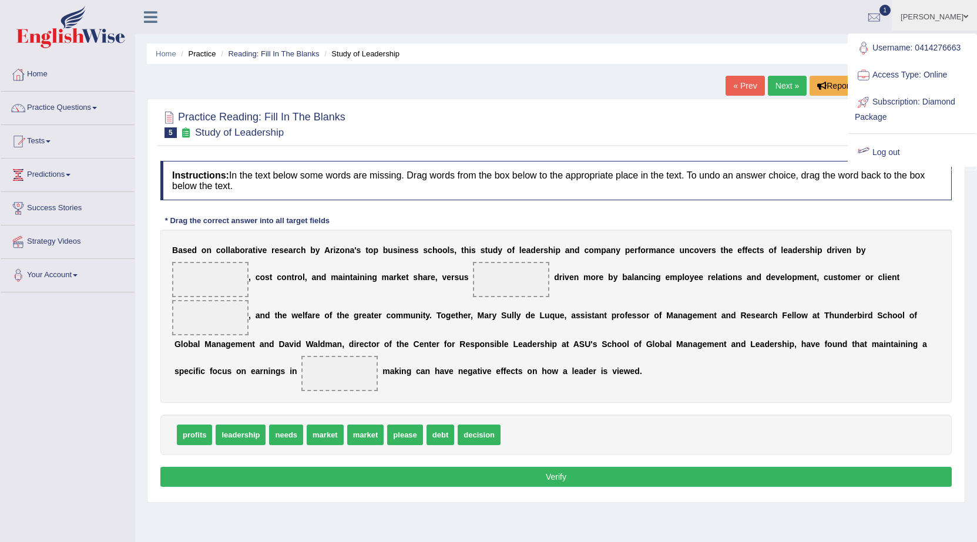
click at [887, 152] on link "Log out" at bounding box center [912, 152] width 127 height 27
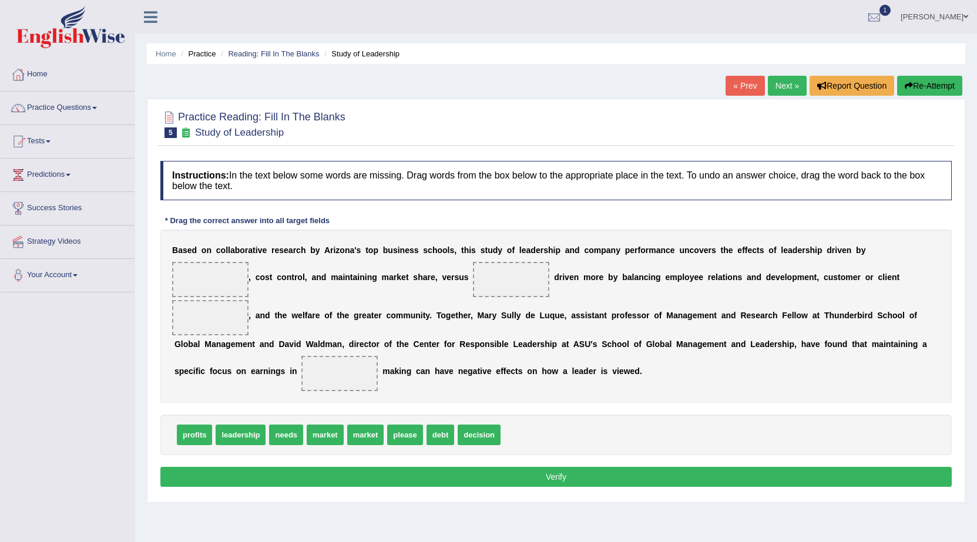
click at [964, 15] on span at bounding box center [965, 17] width 5 height 8
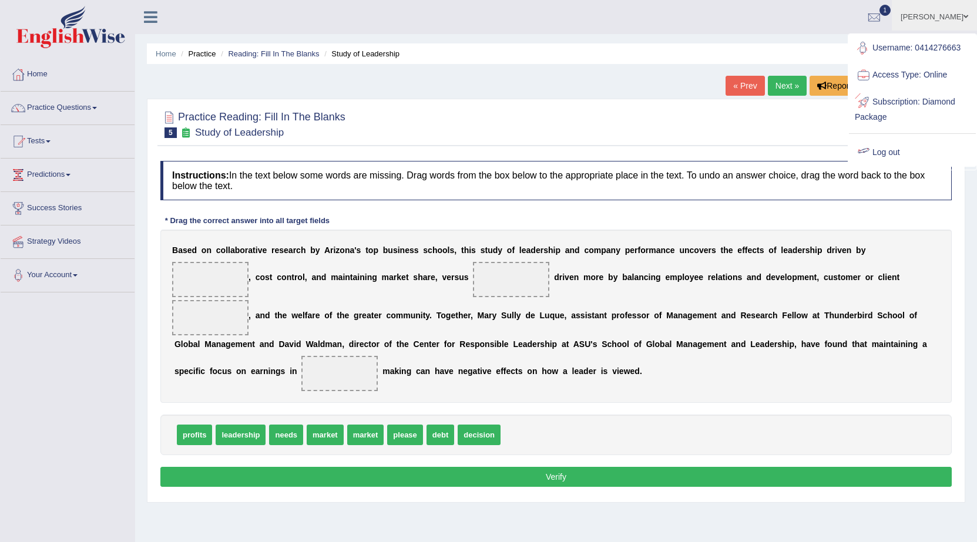
click at [898, 151] on link "Log out" at bounding box center [912, 152] width 127 height 27
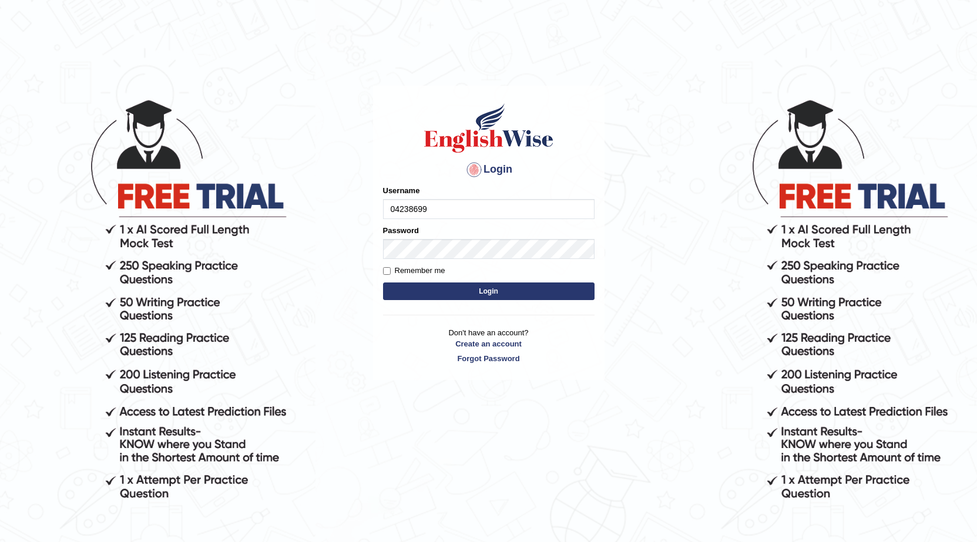
type input "0423869925"
type input "6"
click at [497, 210] on input "Username" at bounding box center [488, 209] width 211 height 20
type input "0423869925"
click at [573, 287] on button "Login" at bounding box center [488, 291] width 211 height 18
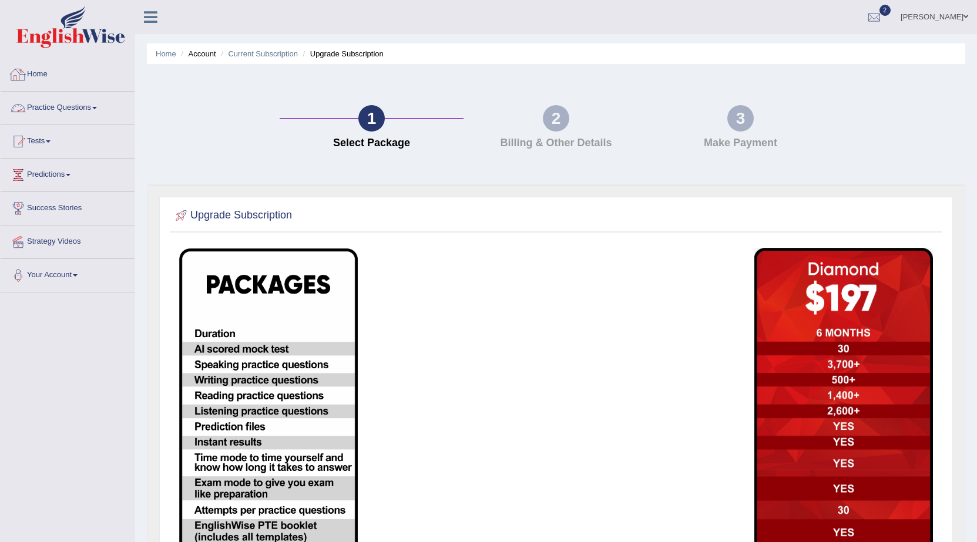
click at [62, 110] on link "Practice Questions" at bounding box center [68, 106] width 134 height 29
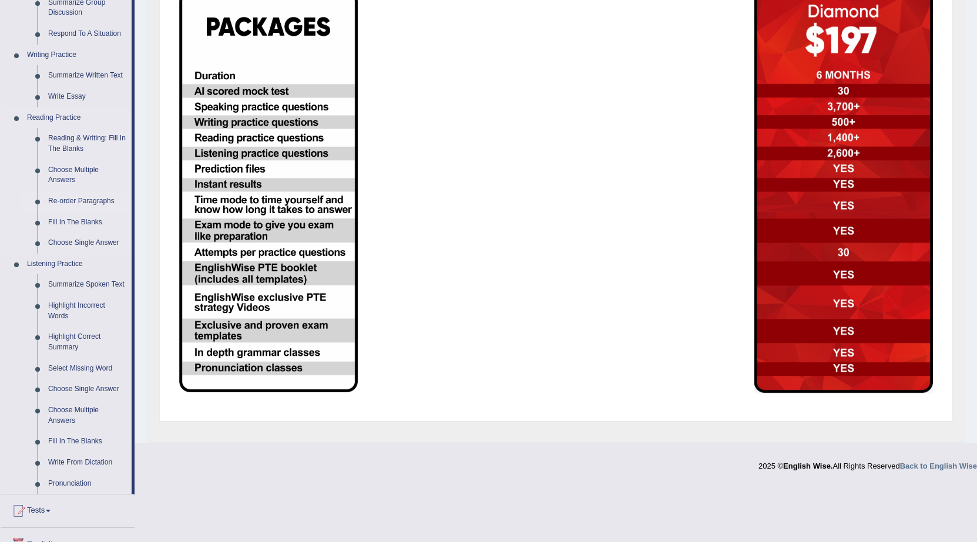
scroll to position [294, 0]
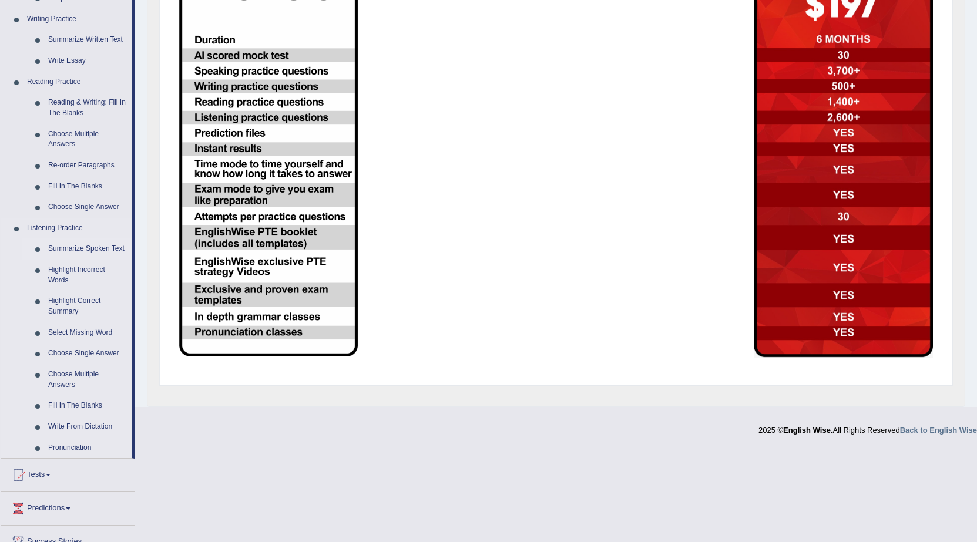
click at [86, 250] on link "Summarize Spoken Text" at bounding box center [87, 248] width 89 height 21
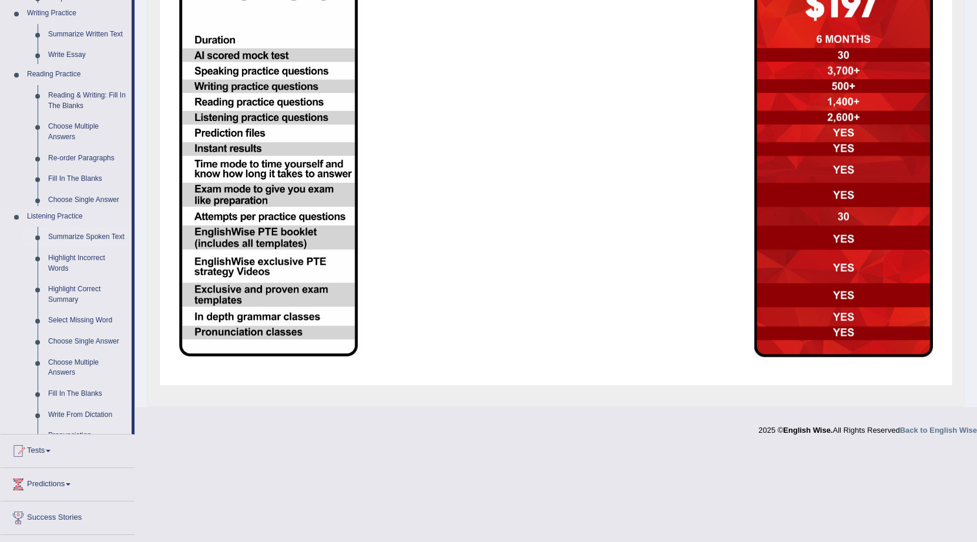
scroll to position [200, 0]
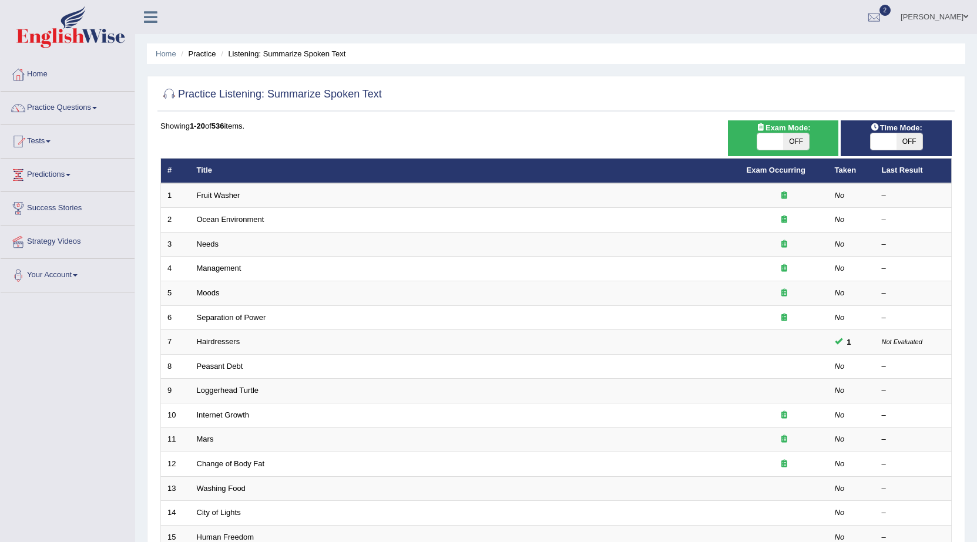
drag, startPoint x: 300, startPoint y: 281, endPoint x: 607, endPoint y: 36, distance: 392.8
click at [607, 36] on div "Home Practice Listening: Summarize Spoken Text Practice Listening: Summarize Sp…" at bounding box center [556, 374] width 842 height 748
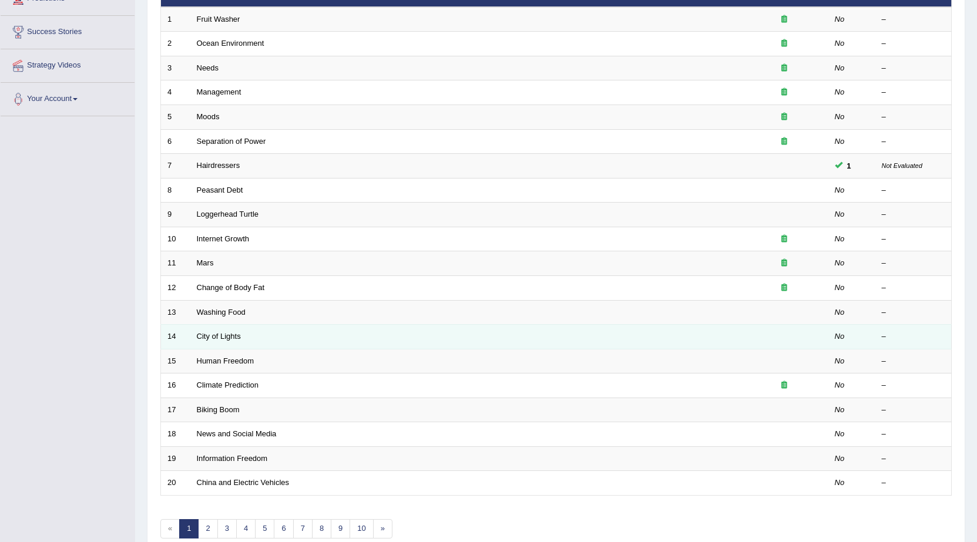
scroll to position [235, 0]
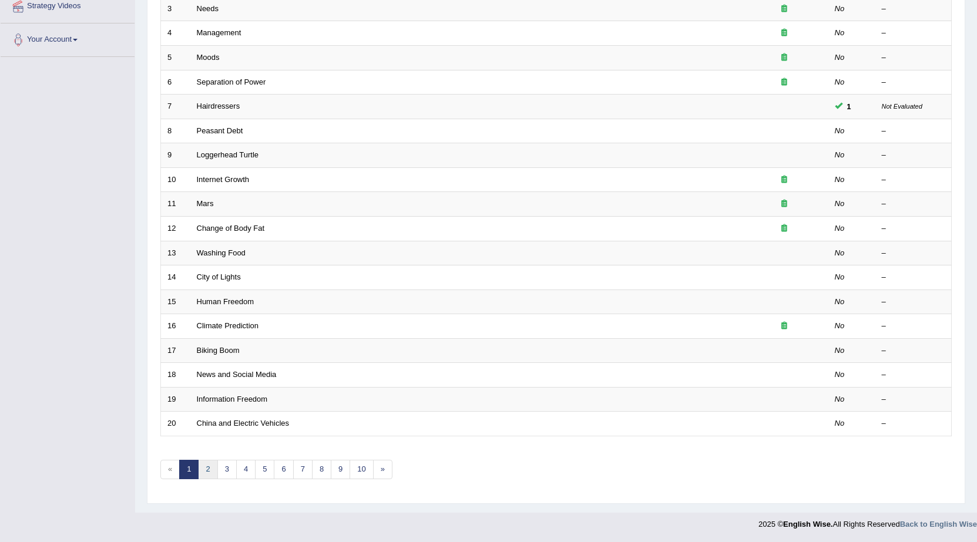
click at [203, 467] on link "2" at bounding box center [207, 469] width 19 height 19
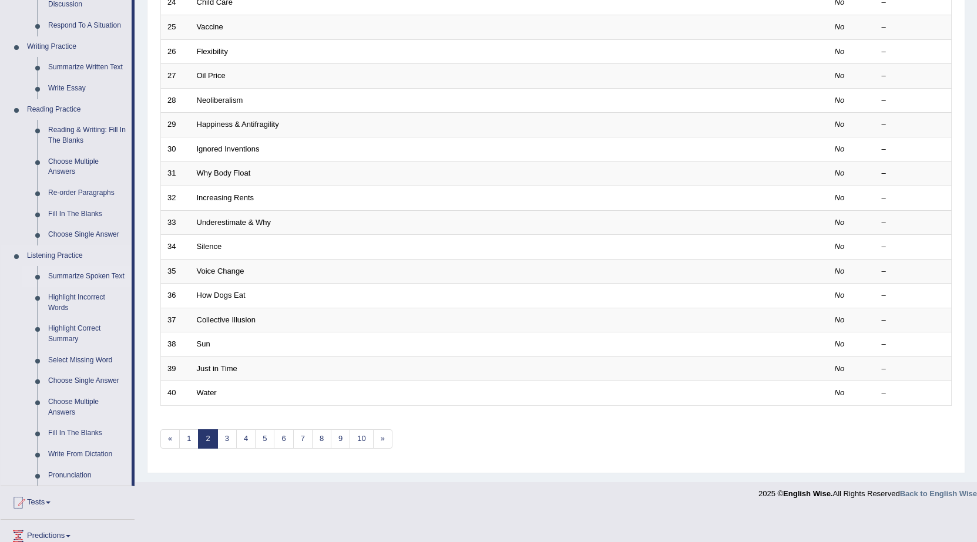
scroll to position [294, 0]
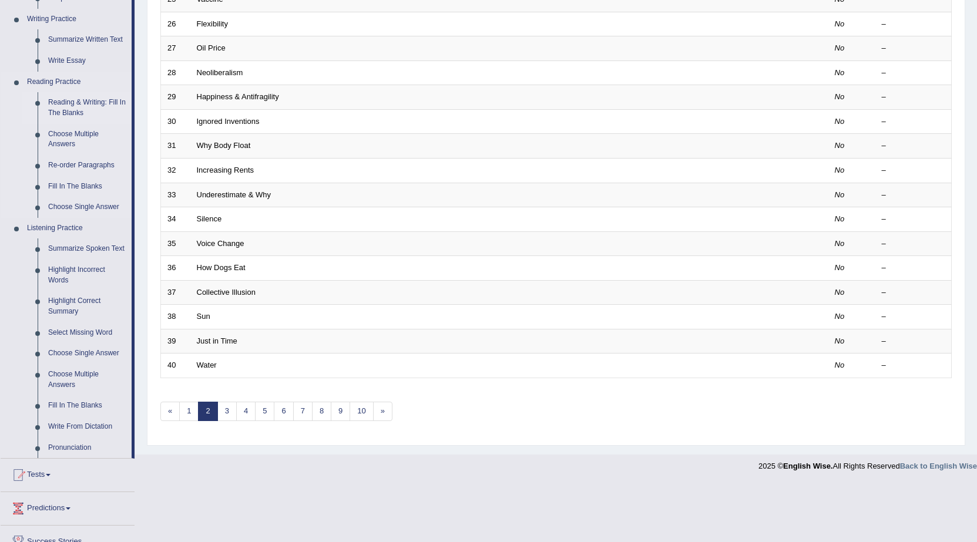
click at [76, 97] on link "Reading & Writing: Fill In The Blanks" at bounding box center [87, 107] width 89 height 31
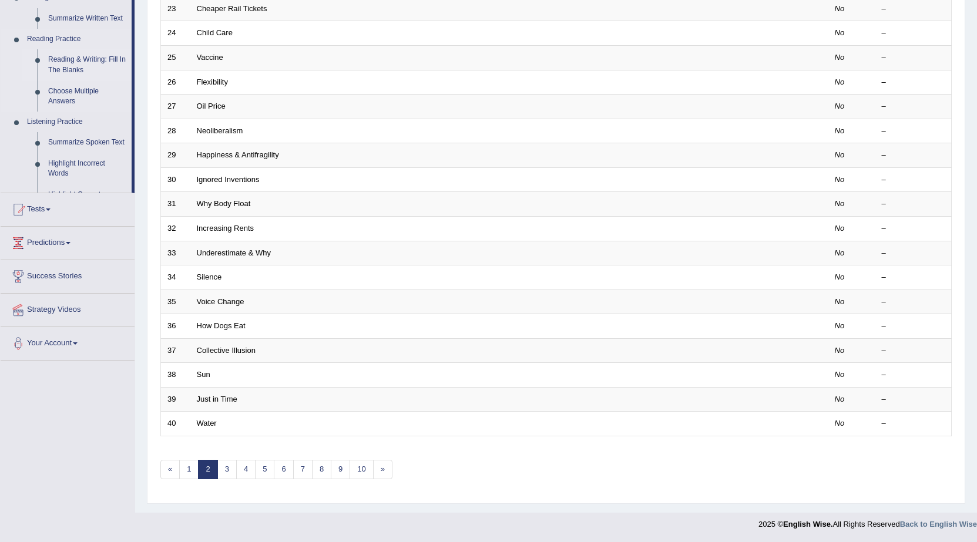
scroll to position [235, 0]
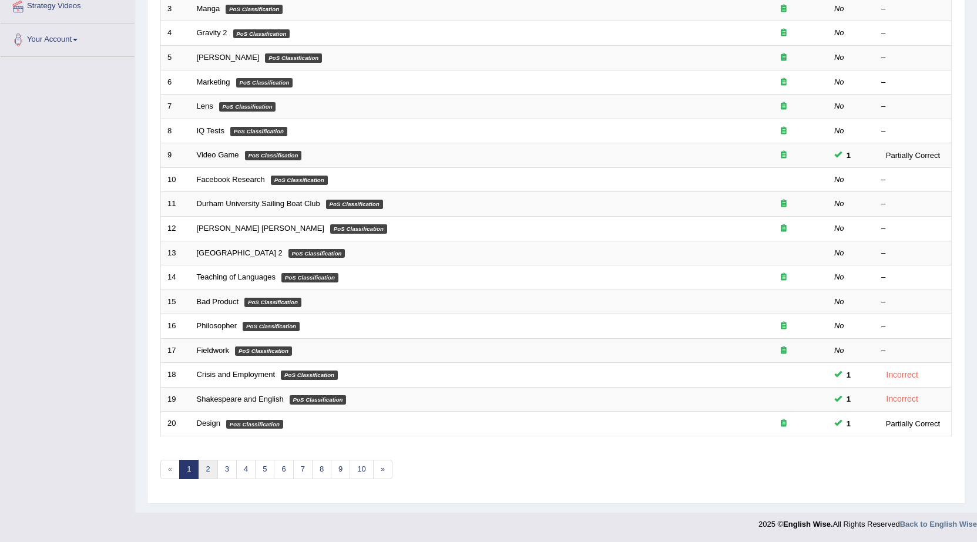
click at [210, 472] on link "2" at bounding box center [207, 469] width 19 height 19
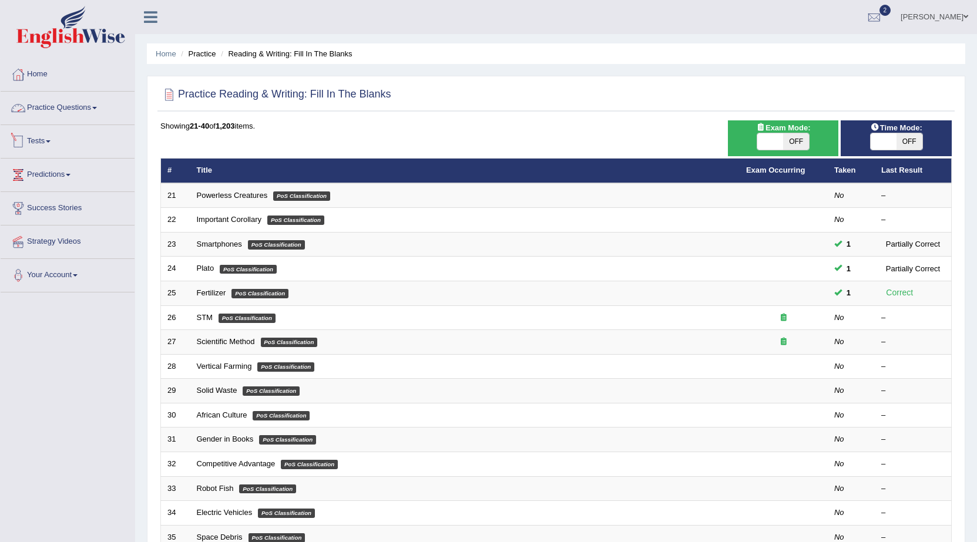
click at [46, 140] on link "Tests" at bounding box center [68, 139] width 134 height 29
click at [32, 212] on link "History" at bounding box center [77, 210] width 110 height 21
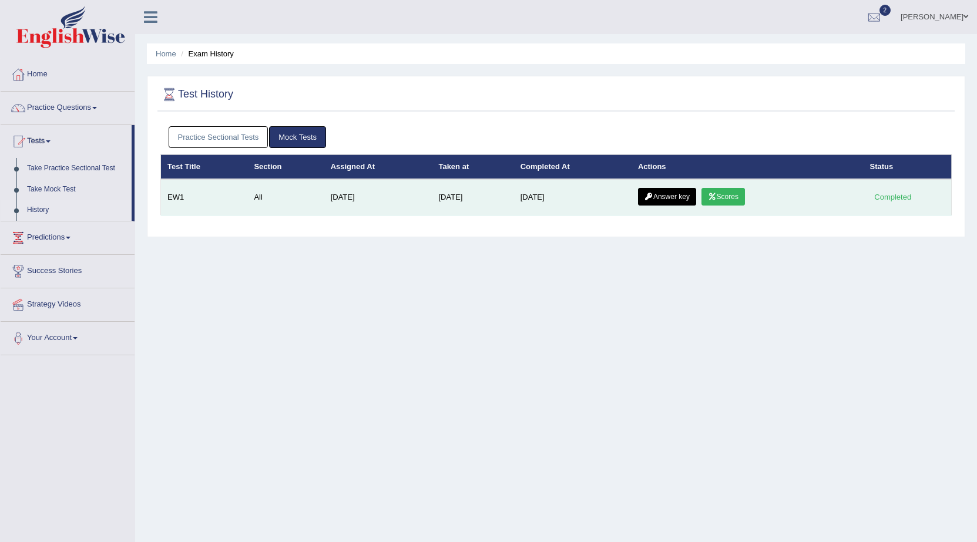
click at [670, 198] on link "Answer key" at bounding box center [667, 197] width 58 height 18
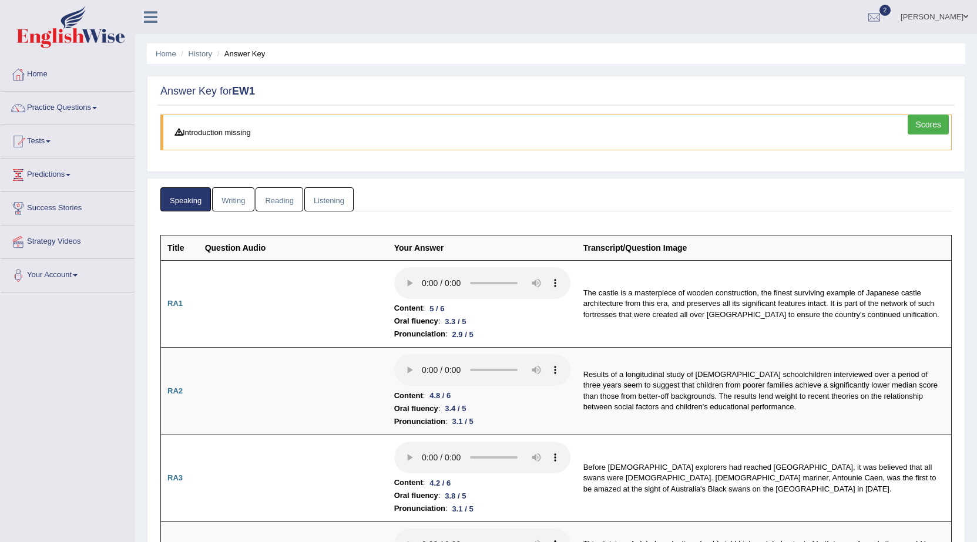
click at [240, 204] on link "Writing" at bounding box center [233, 199] width 42 height 24
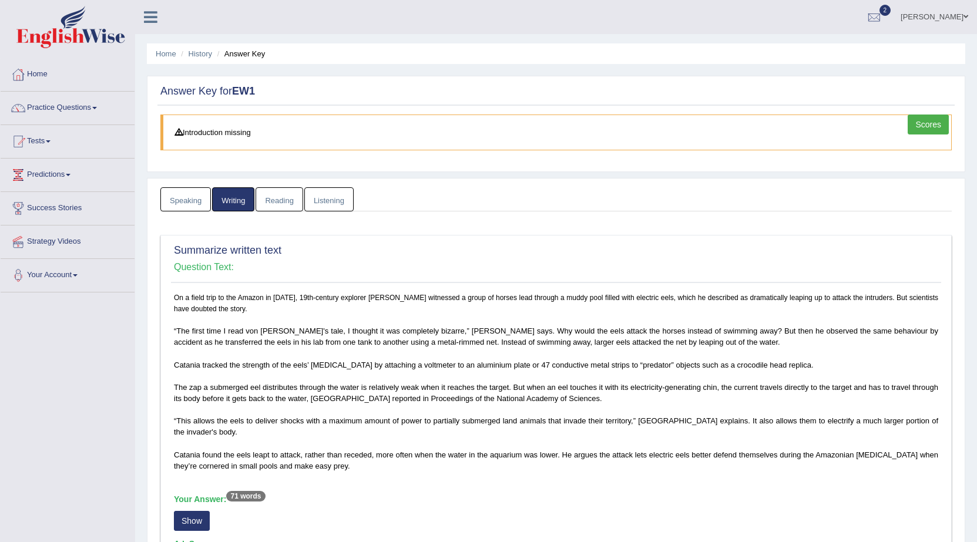
click at [289, 207] on link "Reading" at bounding box center [278, 199] width 47 height 24
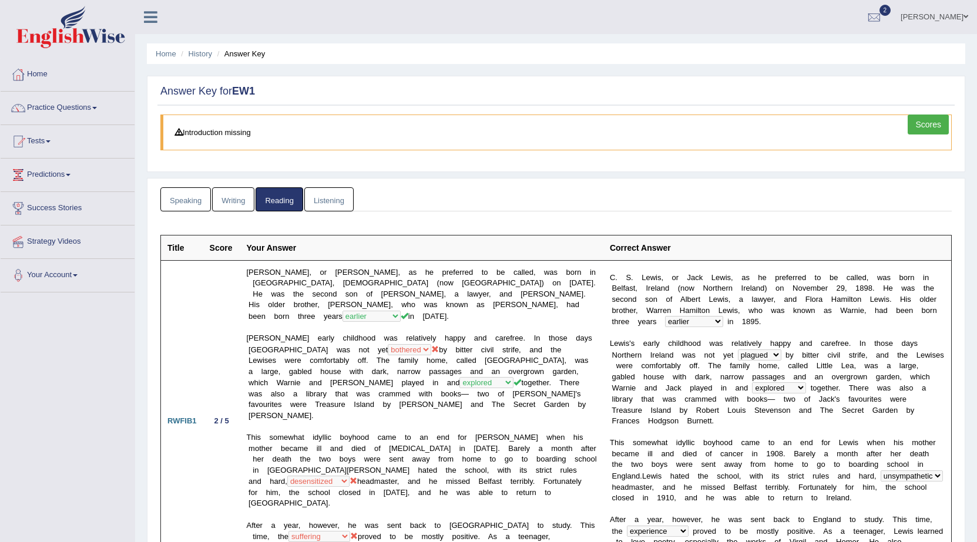
click at [312, 194] on link "Listening" at bounding box center [328, 199] width 49 height 24
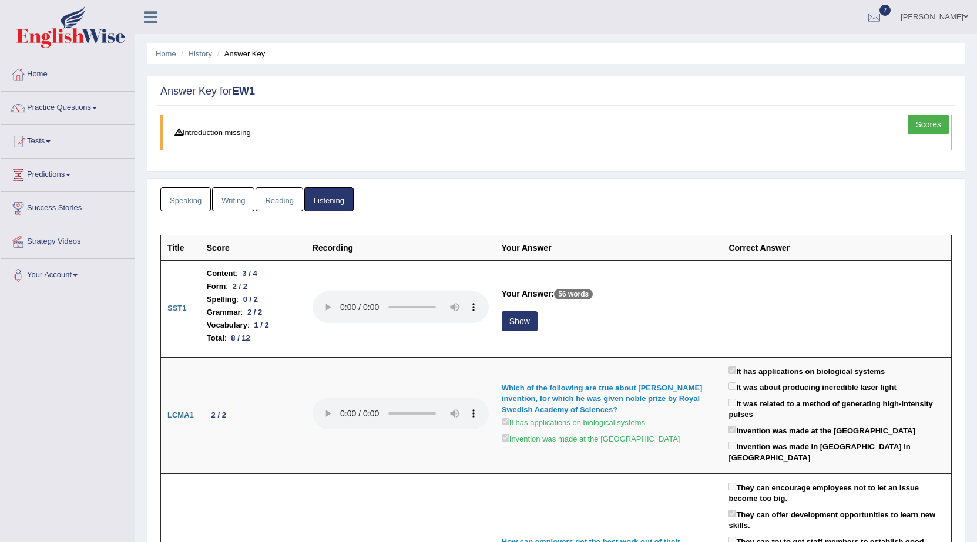
click at [170, 201] on link "Speaking" at bounding box center [185, 199] width 51 height 24
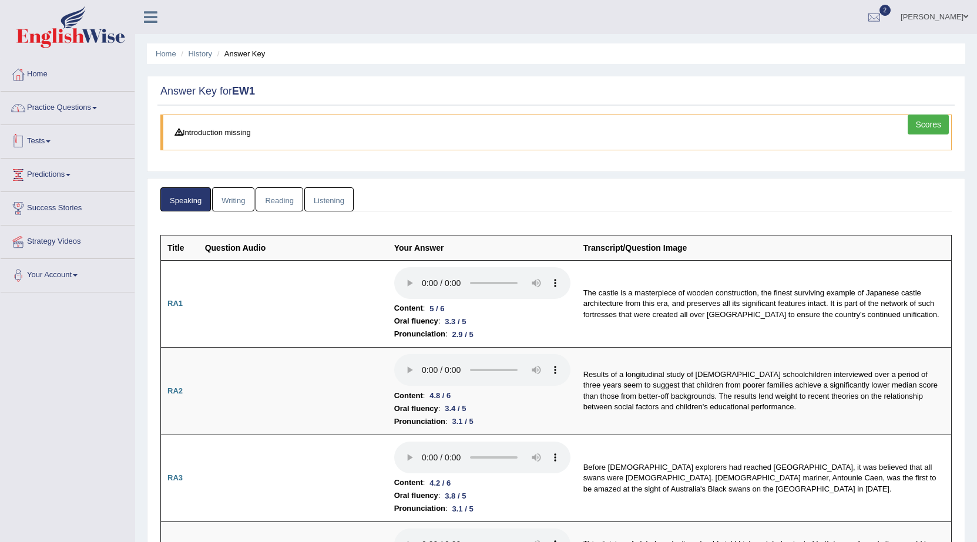
click at [78, 115] on link "Practice Questions" at bounding box center [68, 106] width 134 height 29
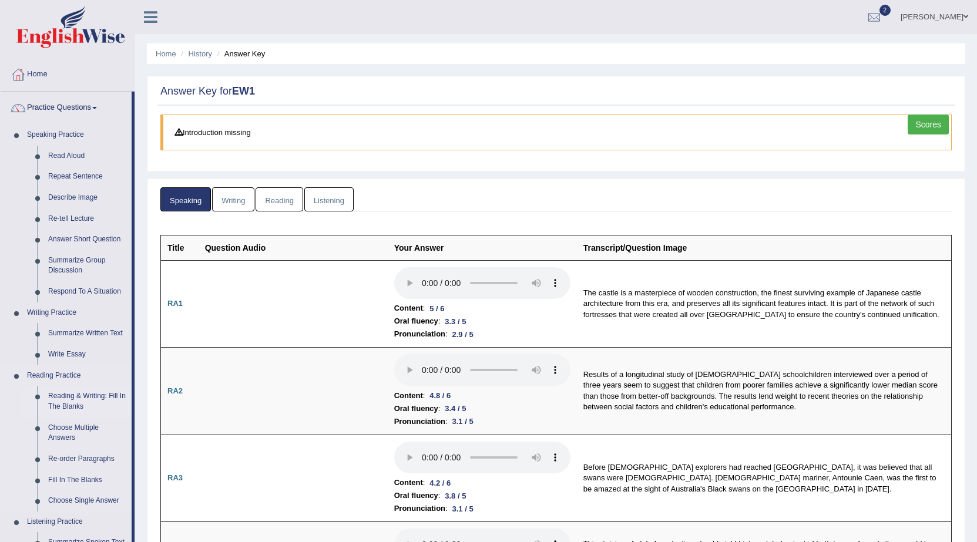
click at [72, 390] on link "Reading & Writing: Fill In The Blanks" at bounding box center [87, 401] width 89 height 31
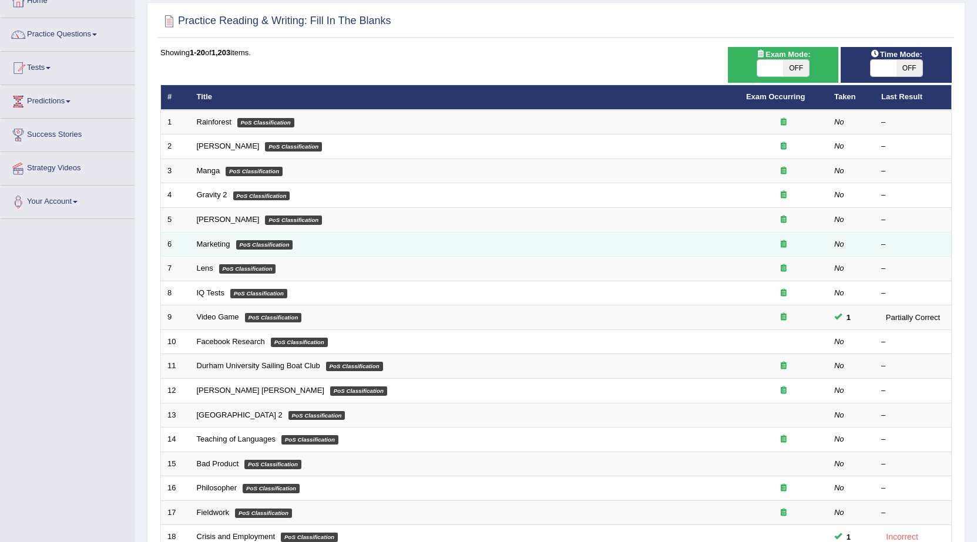
scroll to position [235, 0]
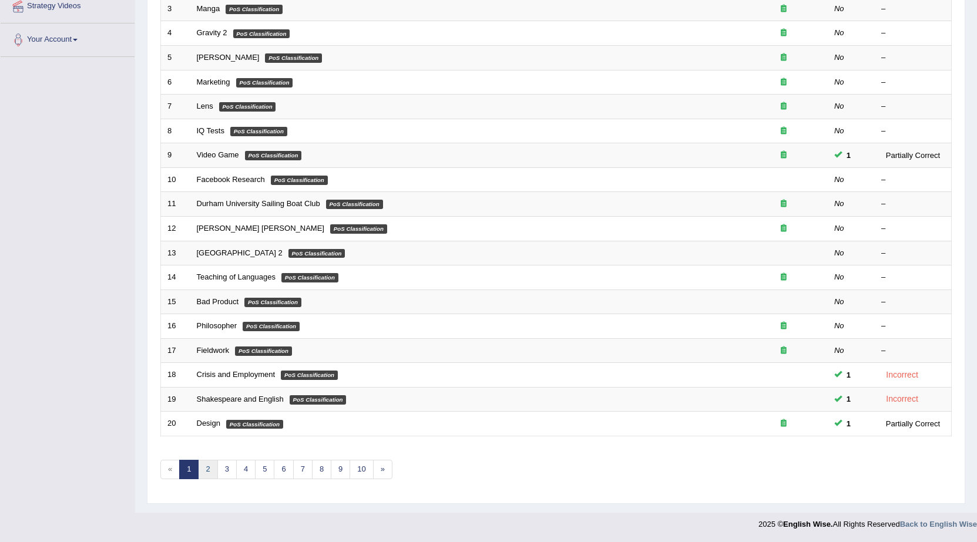
click at [204, 471] on link "2" at bounding box center [207, 469] width 19 height 19
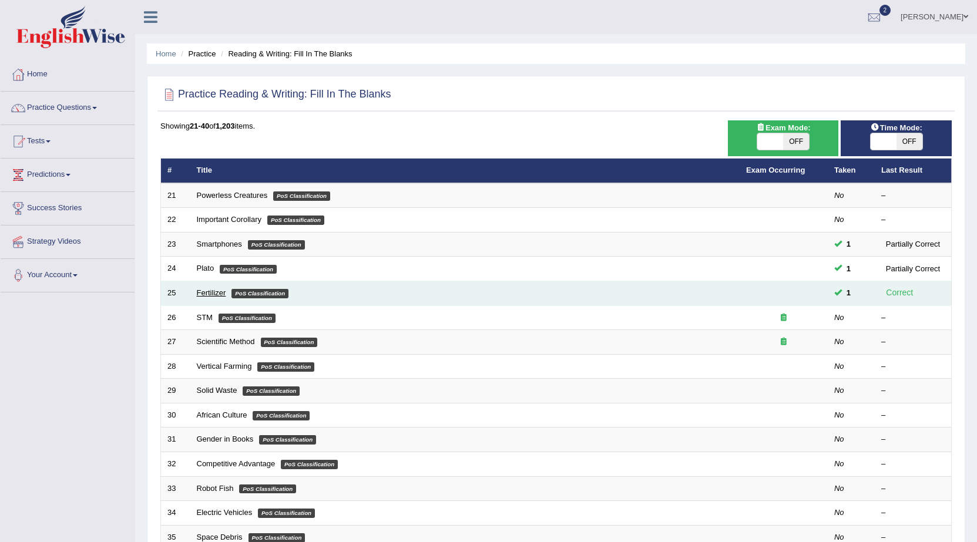
click at [217, 294] on link "Fertilizer" at bounding box center [211, 292] width 29 height 9
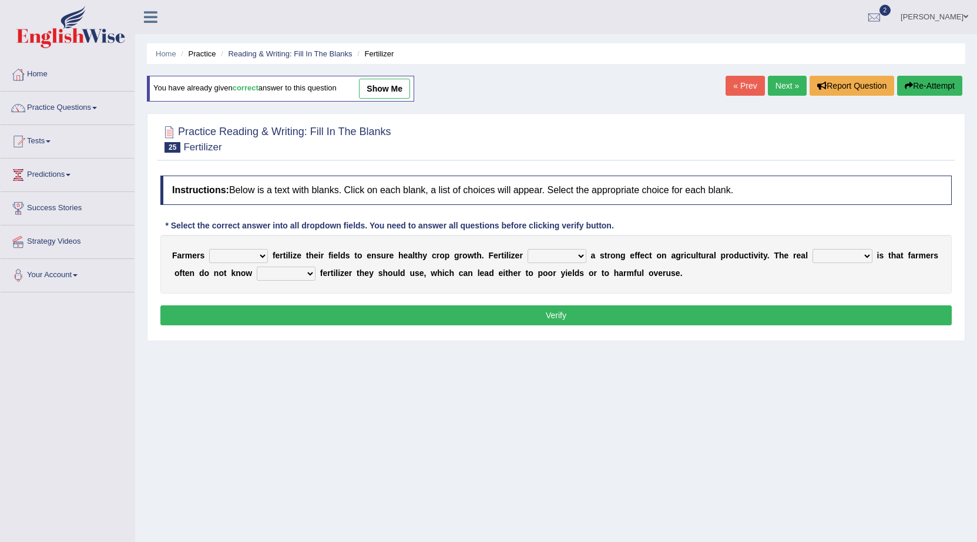
click at [244, 257] on select "must should need can" at bounding box center [238, 256] width 59 height 14
click at [795, 88] on link "Next »" at bounding box center [787, 86] width 39 height 20
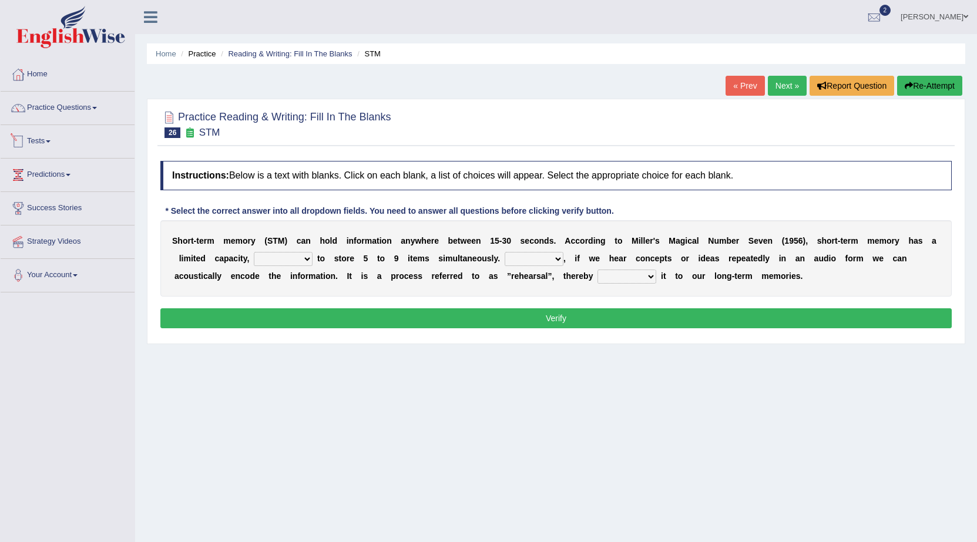
click at [45, 140] on link "Tests" at bounding box center [68, 139] width 134 height 29
click at [80, 102] on link "Practice Questions" at bounding box center [68, 106] width 134 height 29
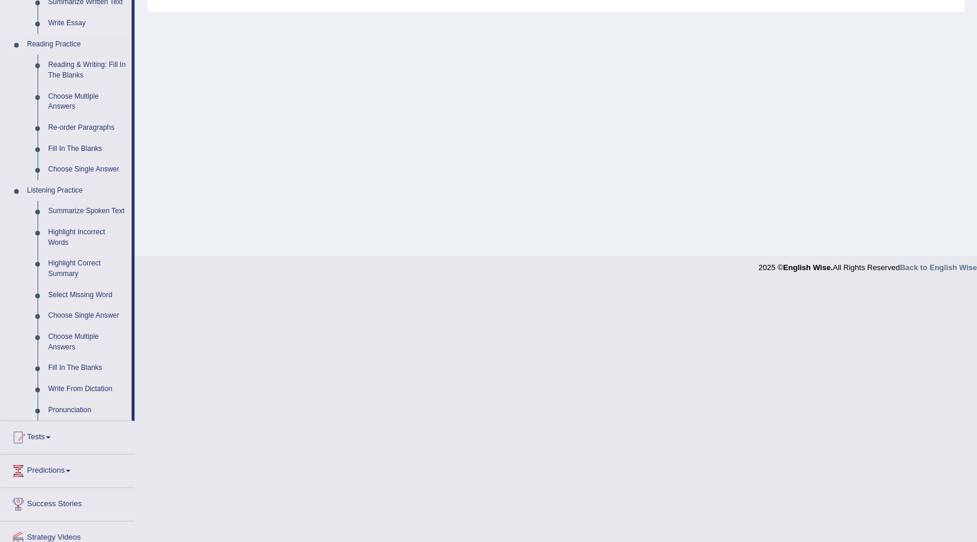
scroll to position [352, 0]
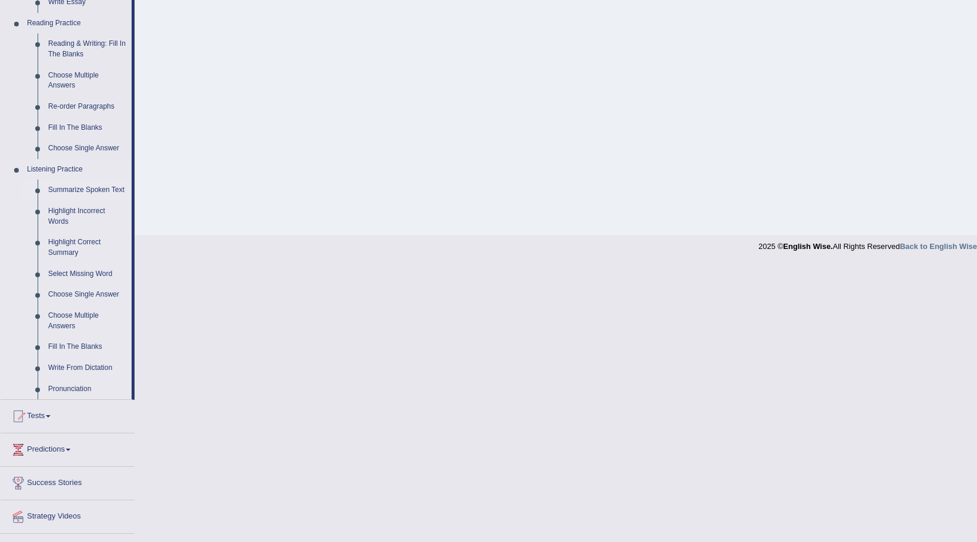
click at [83, 188] on link "Summarize Spoken Text" at bounding box center [87, 190] width 89 height 21
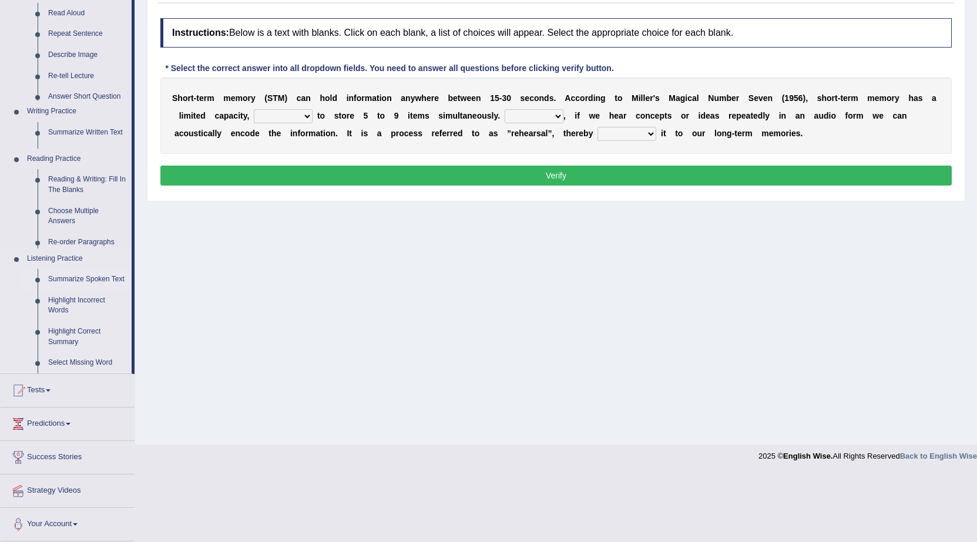
scroll to position [75, 0]
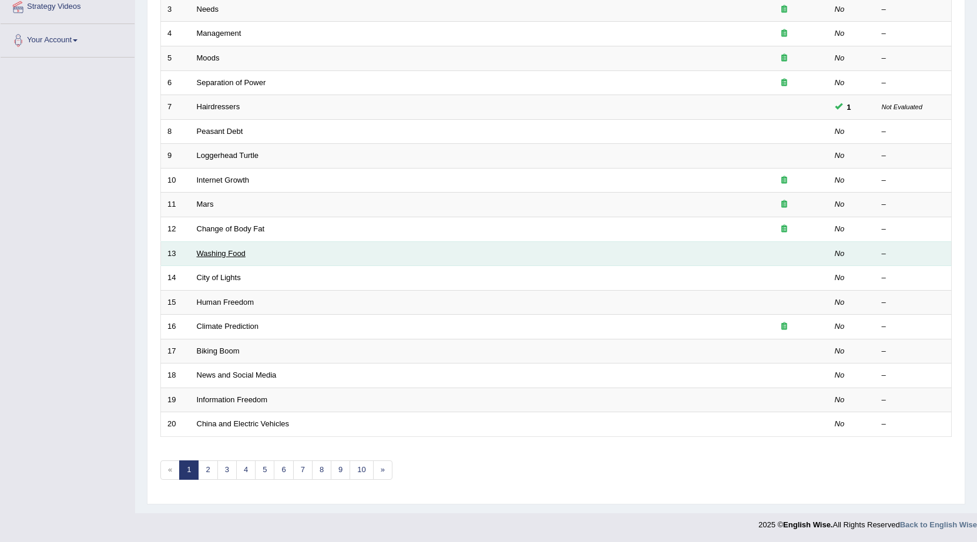
click at [208, 250] on link "Washing Food" at bounding box center [221, 253] width 49 height 9
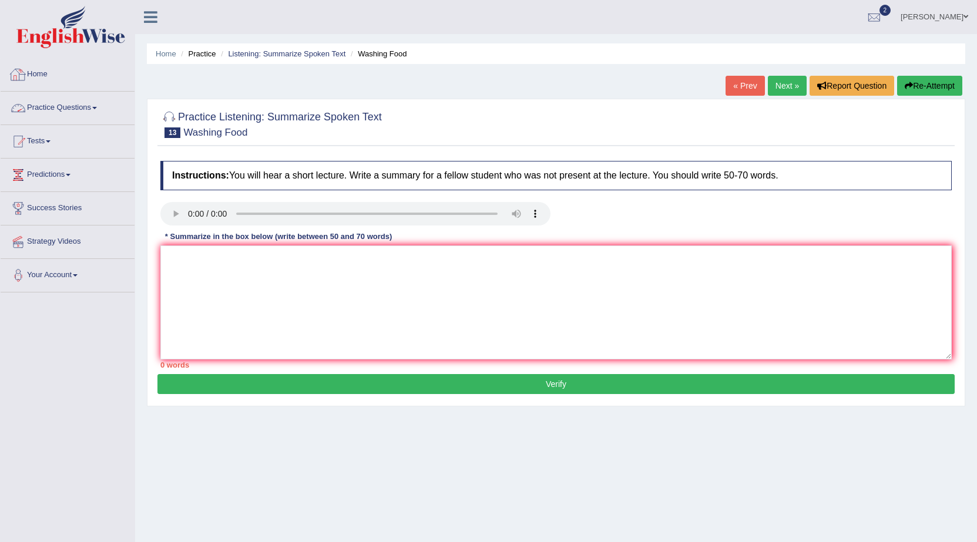
click at [82, 106] on link "Practice Questions" at bounding box center [68, 106] width 134 height 29
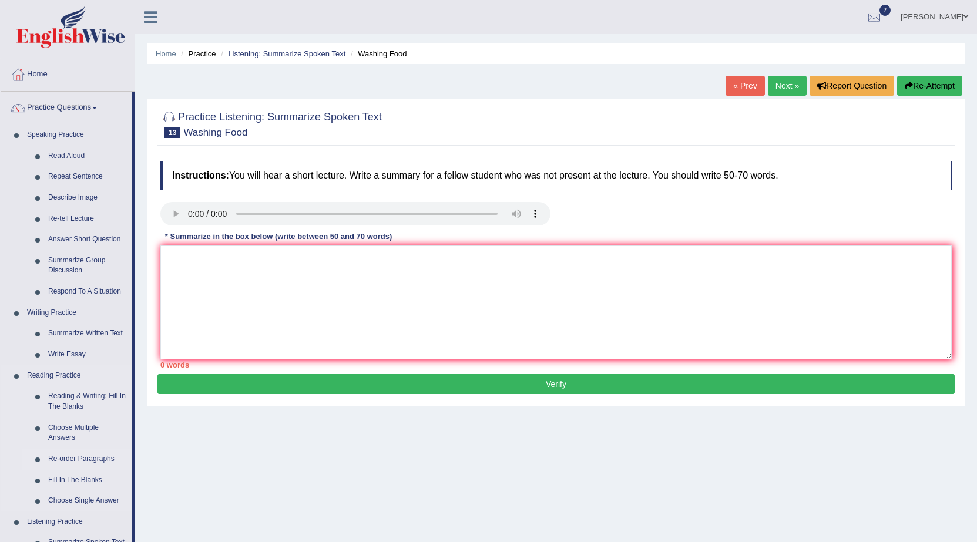
click at [70, 459] on link "Re-order Paragraphs" at bounding box center [87, 459] width 89 height 21
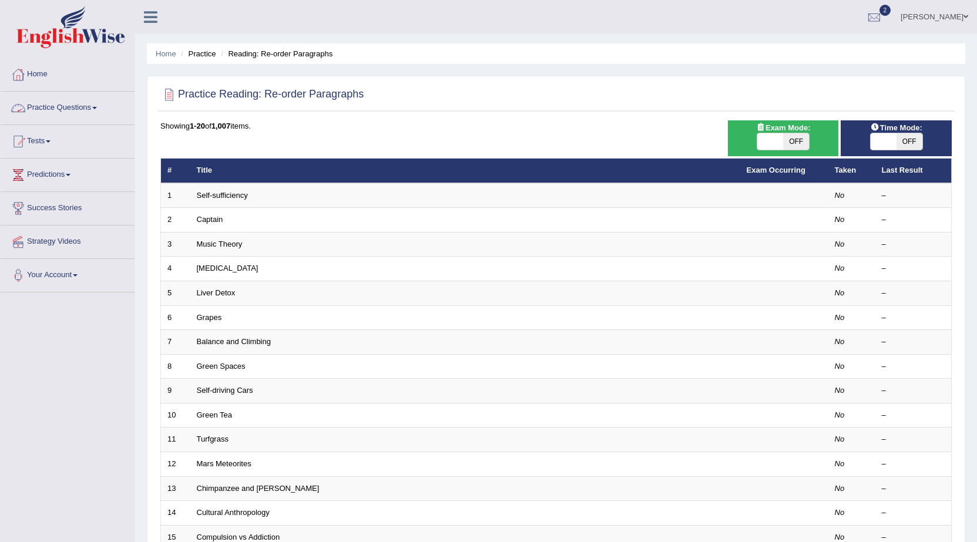
click at [90, 105] on link "Practice Questions" at bounding box center [68, 106] width 134 height 29
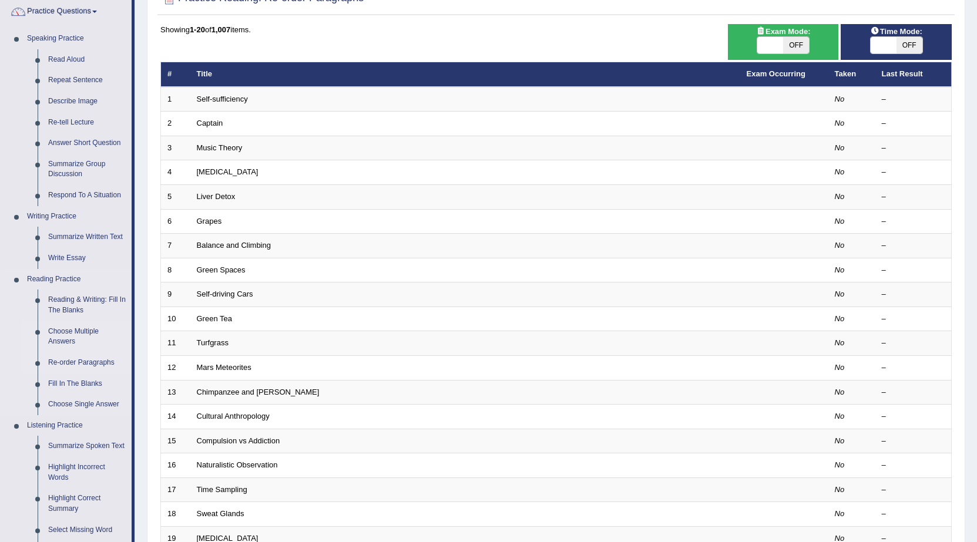
scroll to position [117, 0]
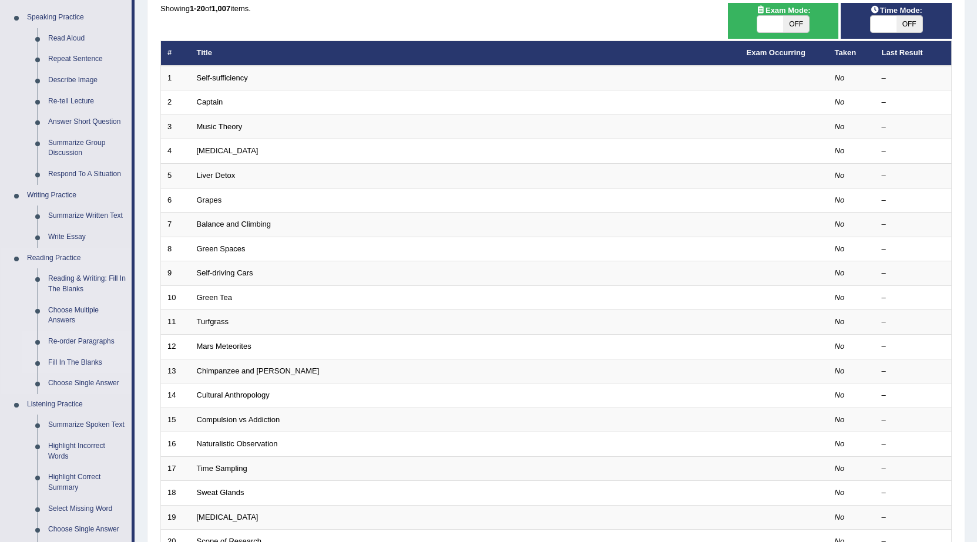
click at [80, 359] on link "Fill In The Blanks" at bounding box center [87, 362] width 89 height 21
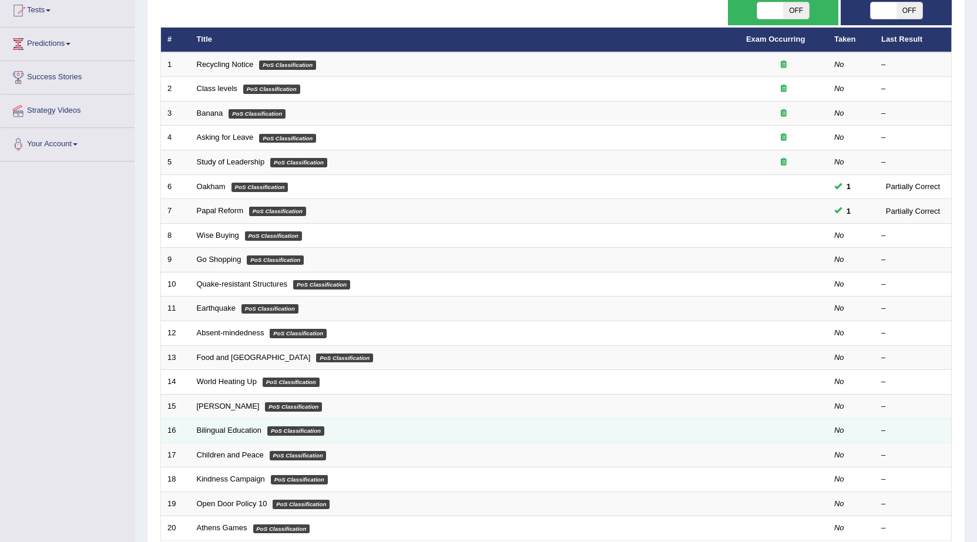
scroll to position [117, 0]
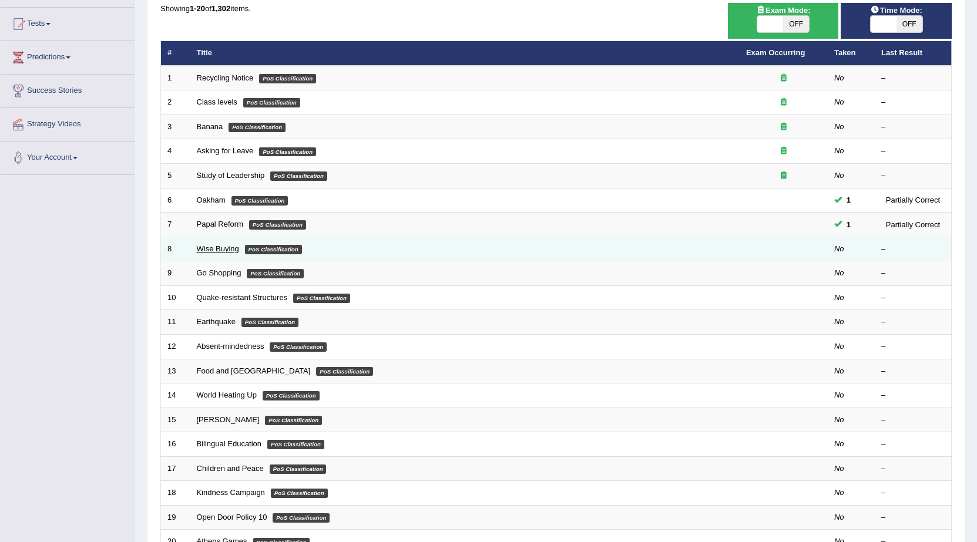
click at [228, 247] on link "Wise Buying" at bounding box center [218, 248] width 42 height 9
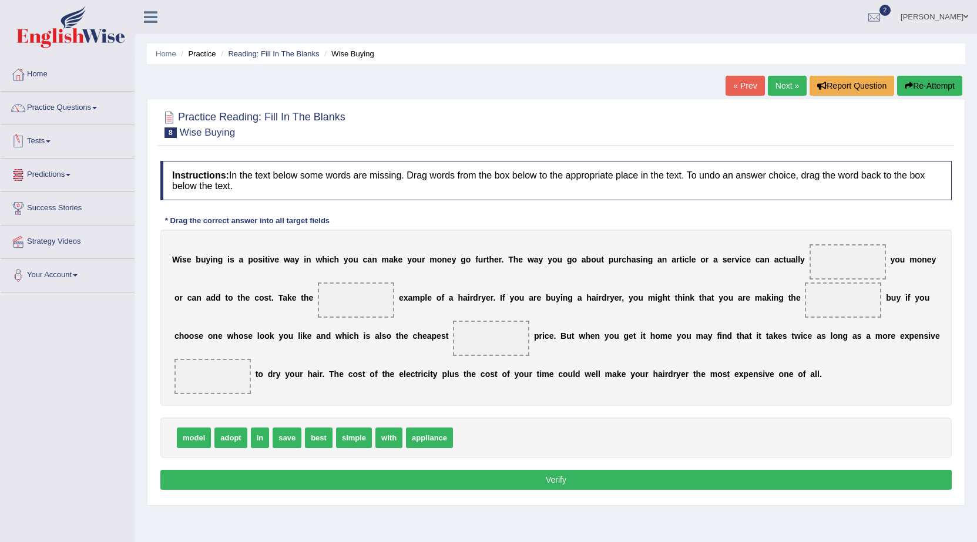
click at [39, 138] on link "Tests" at bounding box center [68, 139] width 134 height 29
click at [41, 211] on link "History" at bounding box center [77, 210] width 110 height 21
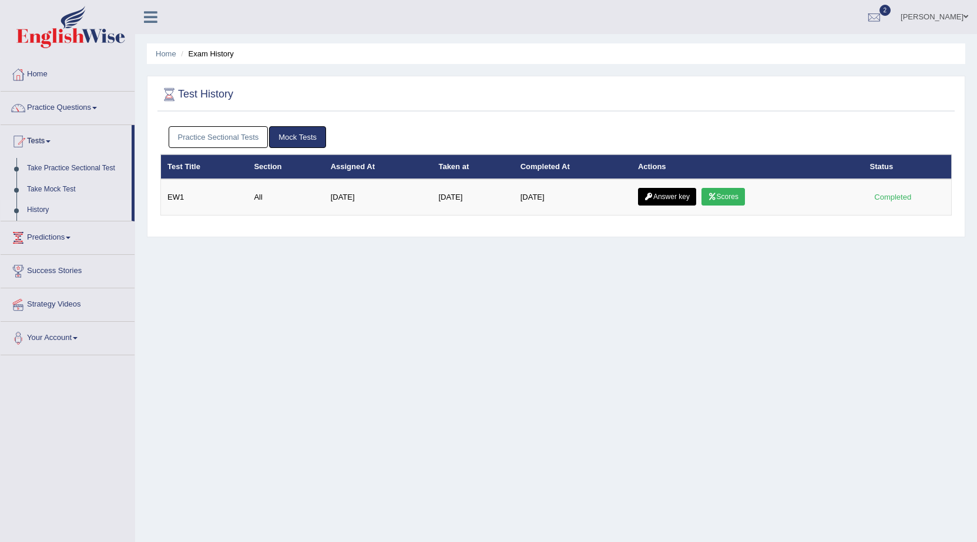
click at [732, 200] on link "Scores" at bounding box center [722, 197] width 43 height 18
click at [658, 194] on link "Answer key" at bounding box center [667, 197] width 58 height 18
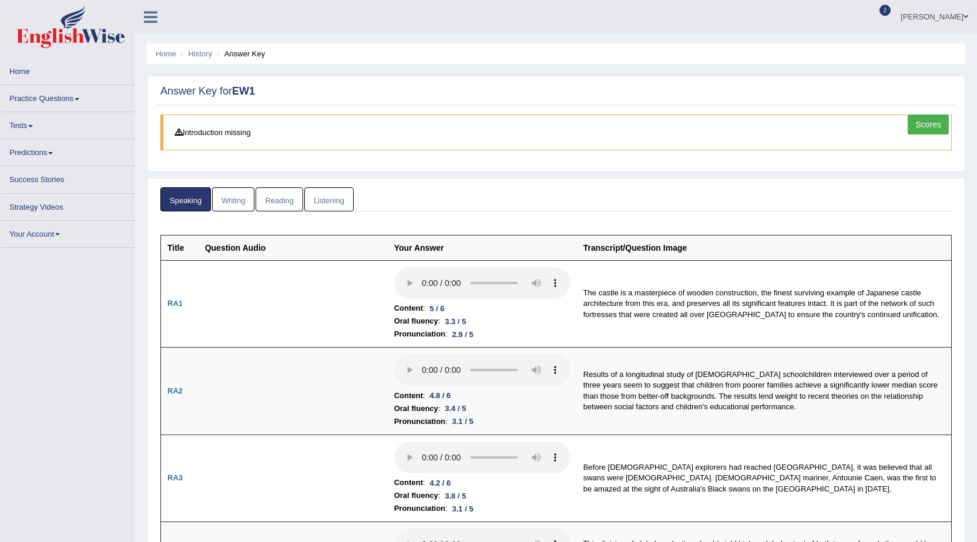
click at [281, 198] on link "Reading" at bounding box center [278, 199] width 47 height 24
click at [273, 196] on link "Reading" at bounding box center [278, 199] width 47 height 24
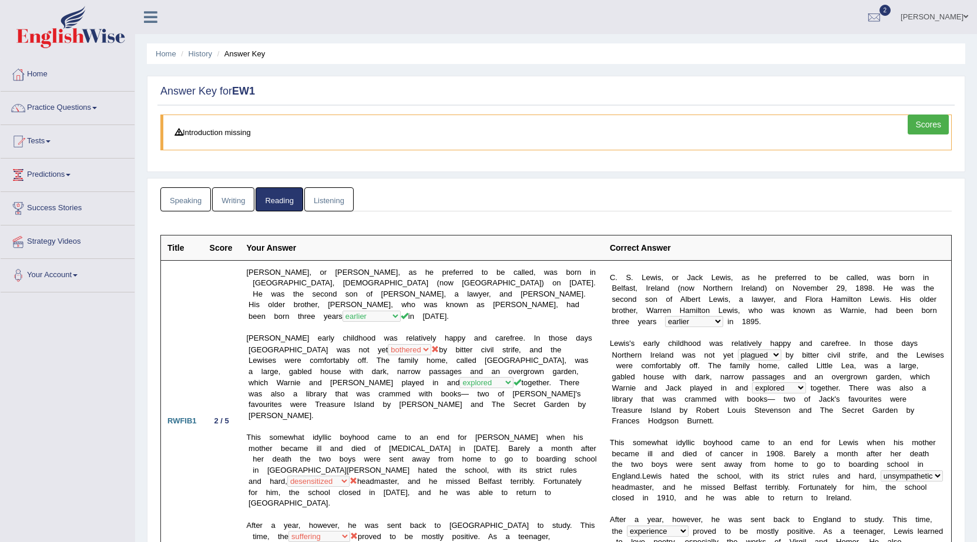
click at [312, 204] on link "Listening" at bounding box center [328, 199] width 49 height 24
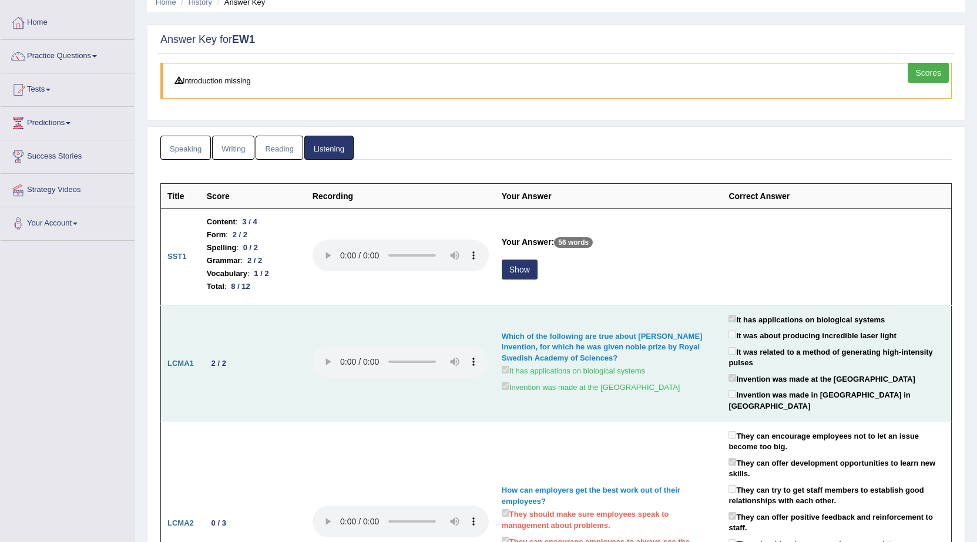
scroll to position [59, 0]
